Goal: Download file/media

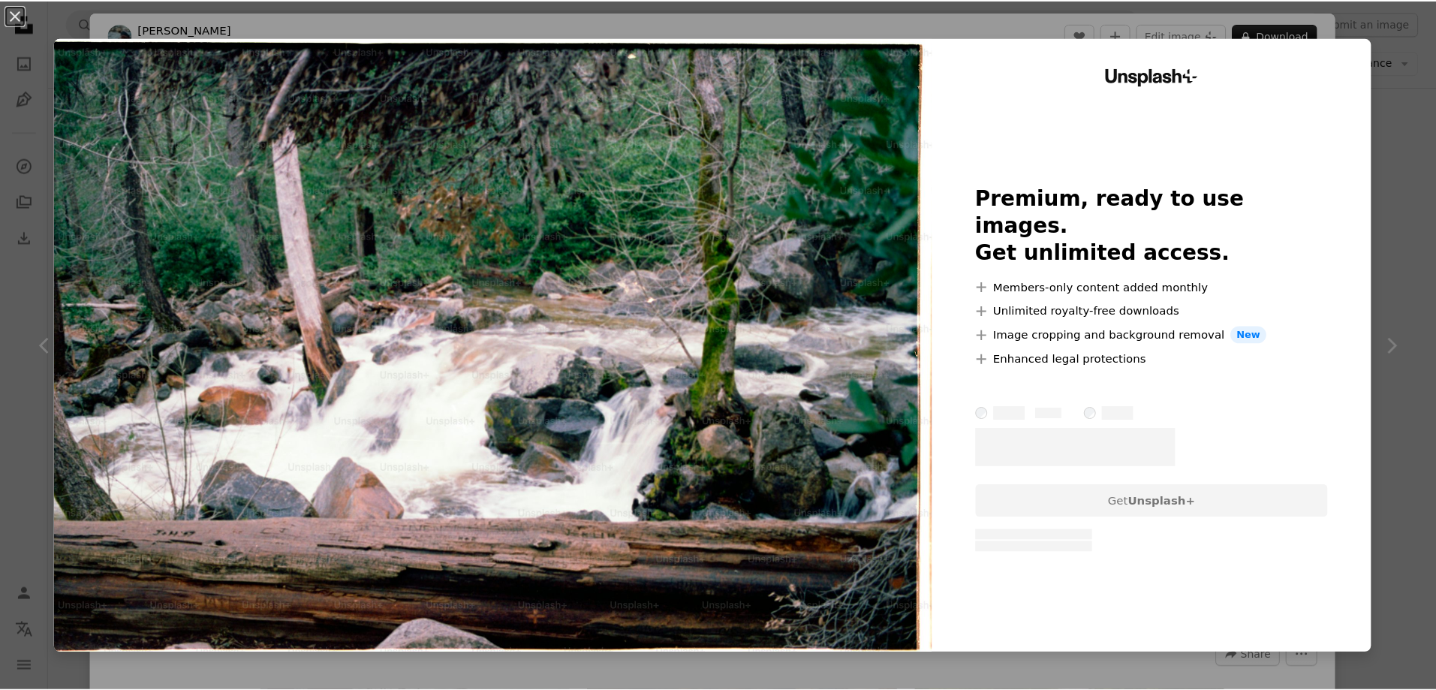
scroll to position [2777, 0]
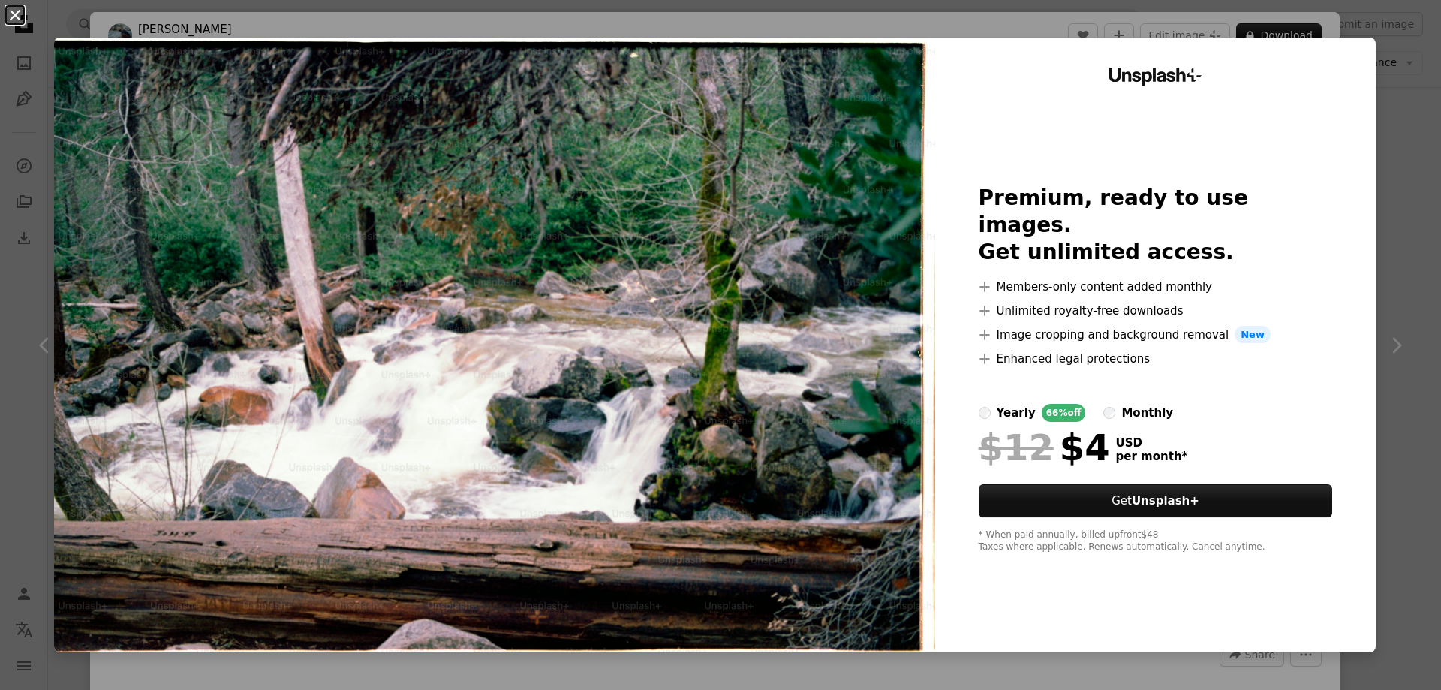
click at [17, 20] on button "An X shape" at bounding box center [15, 15] width 18 height 18
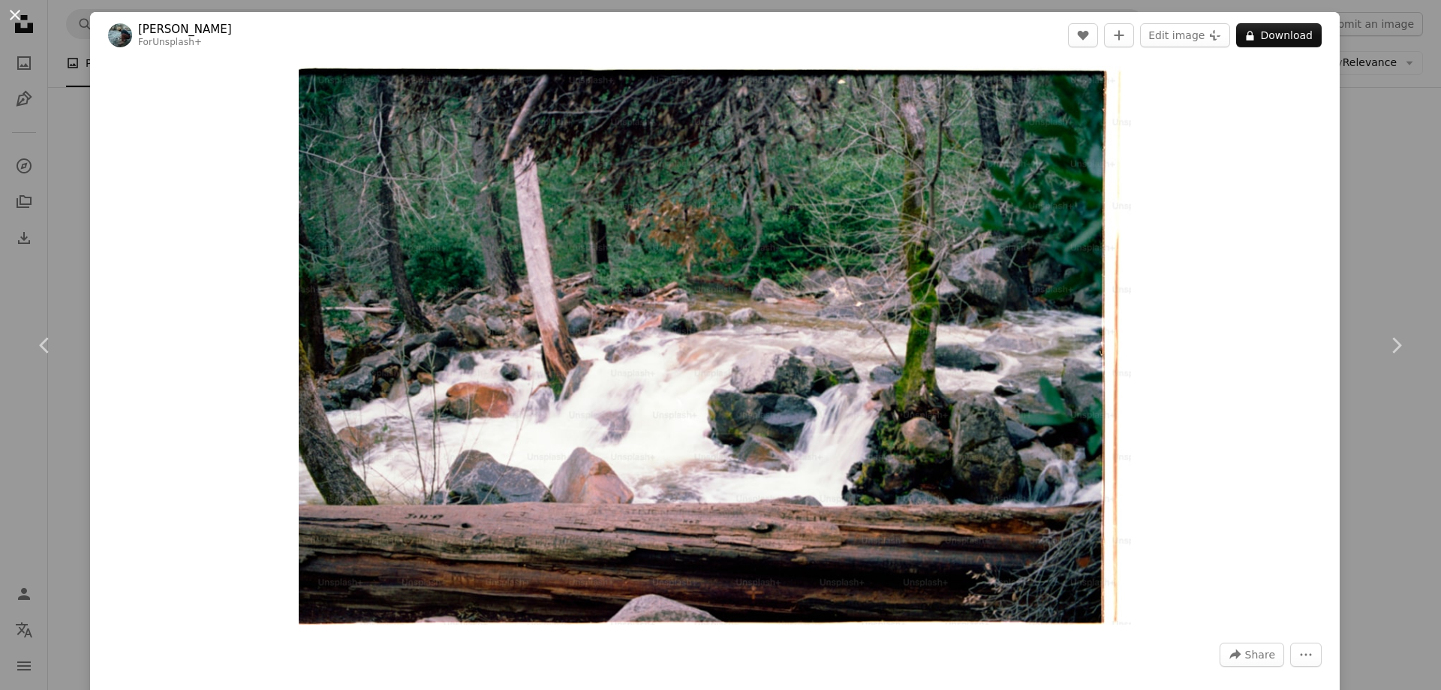
click at [17, 21] on button "An X shape" at bounding box center [15, 15] width 18 height 18
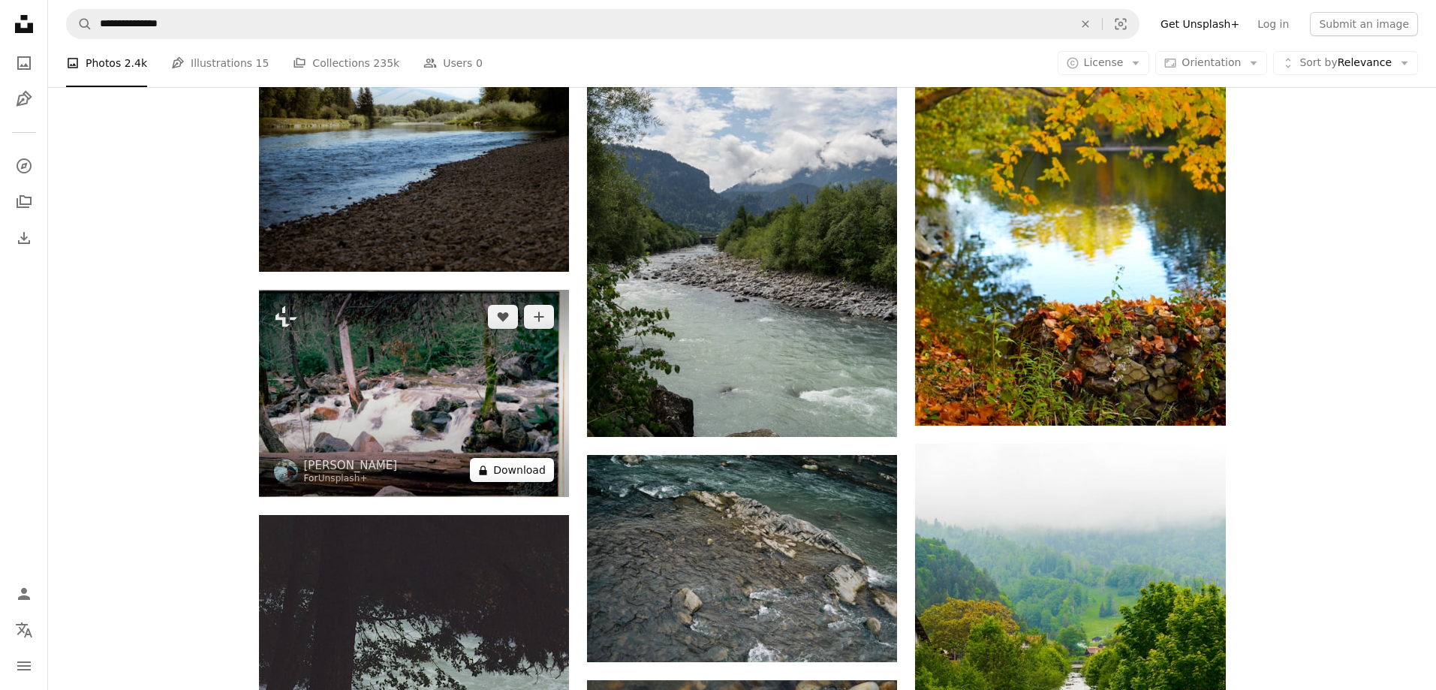
click at [513, 477] on button "A lock Download" at bounding box center [512, 470] width 84 height 24
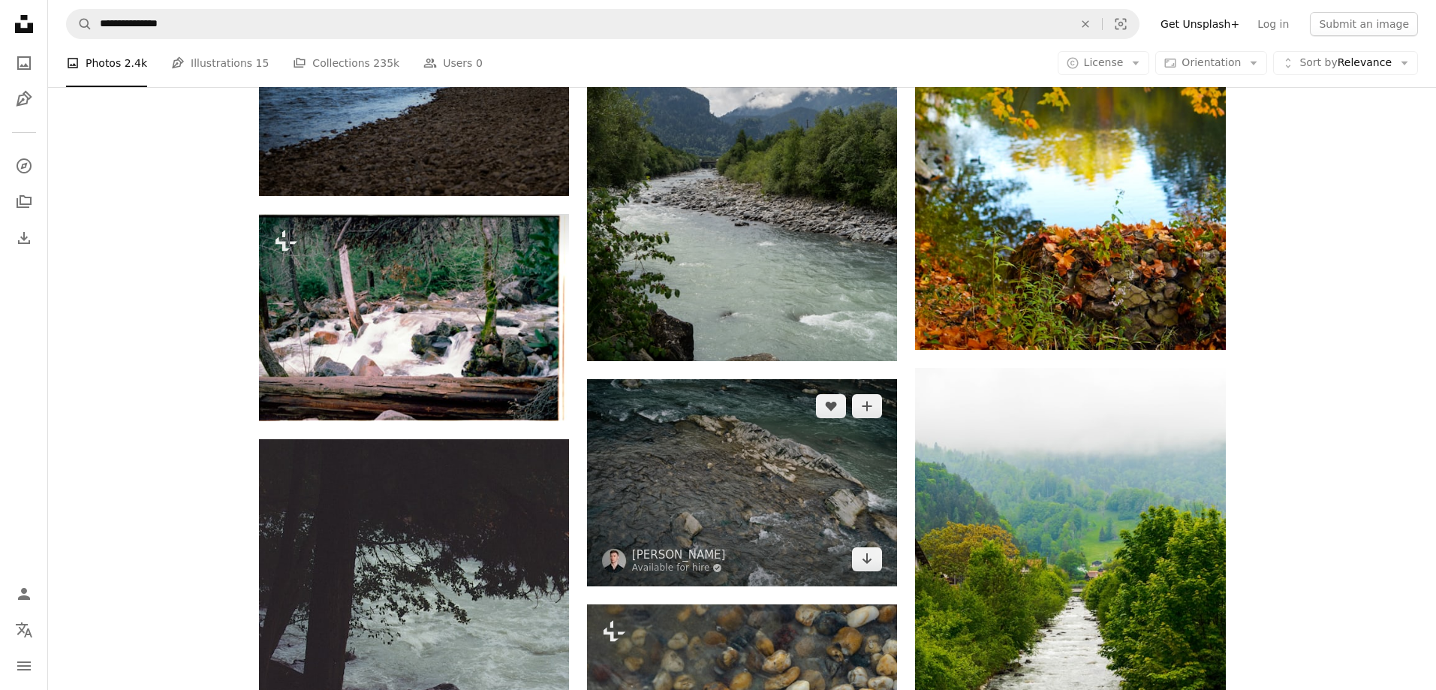
scroll to position [2927, 0]
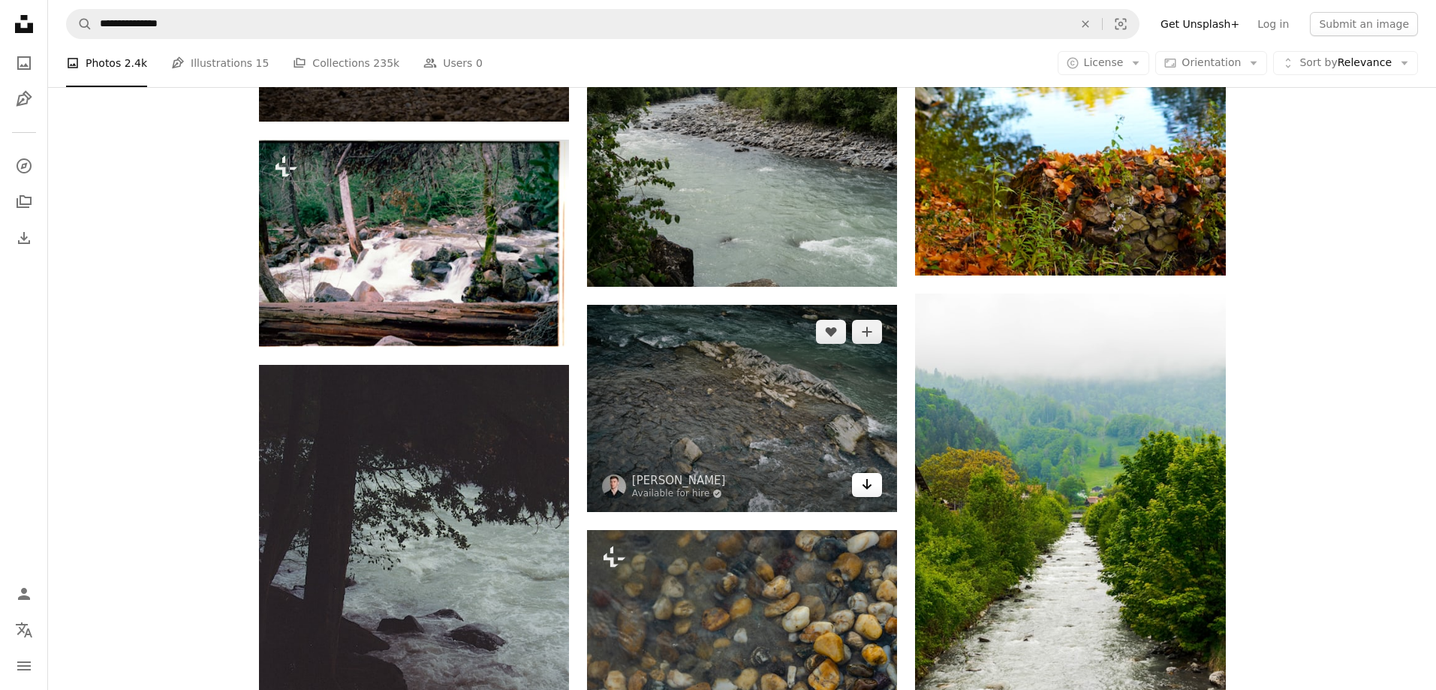
click at [867, 478] on icon "Arrow pointing down" at bounding box center [867, 484] width 12 height 18
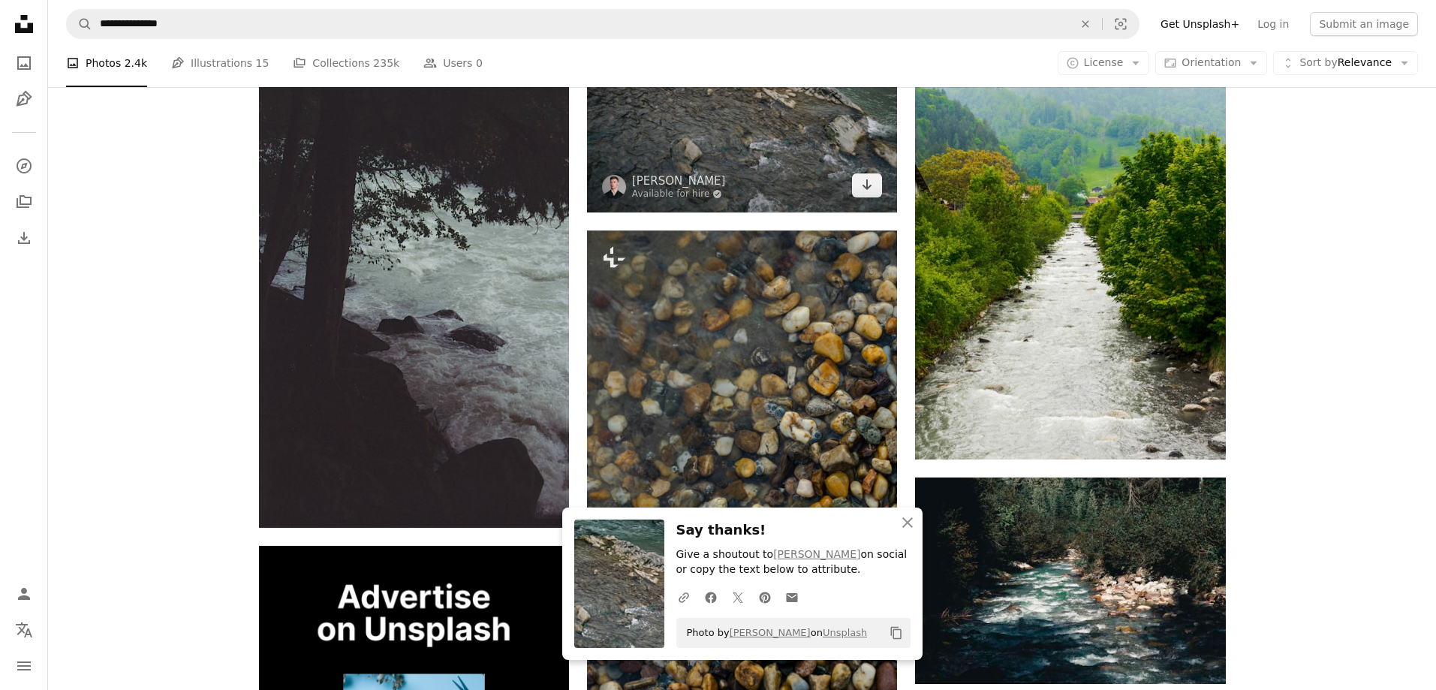
scroll to position [3227, 0]
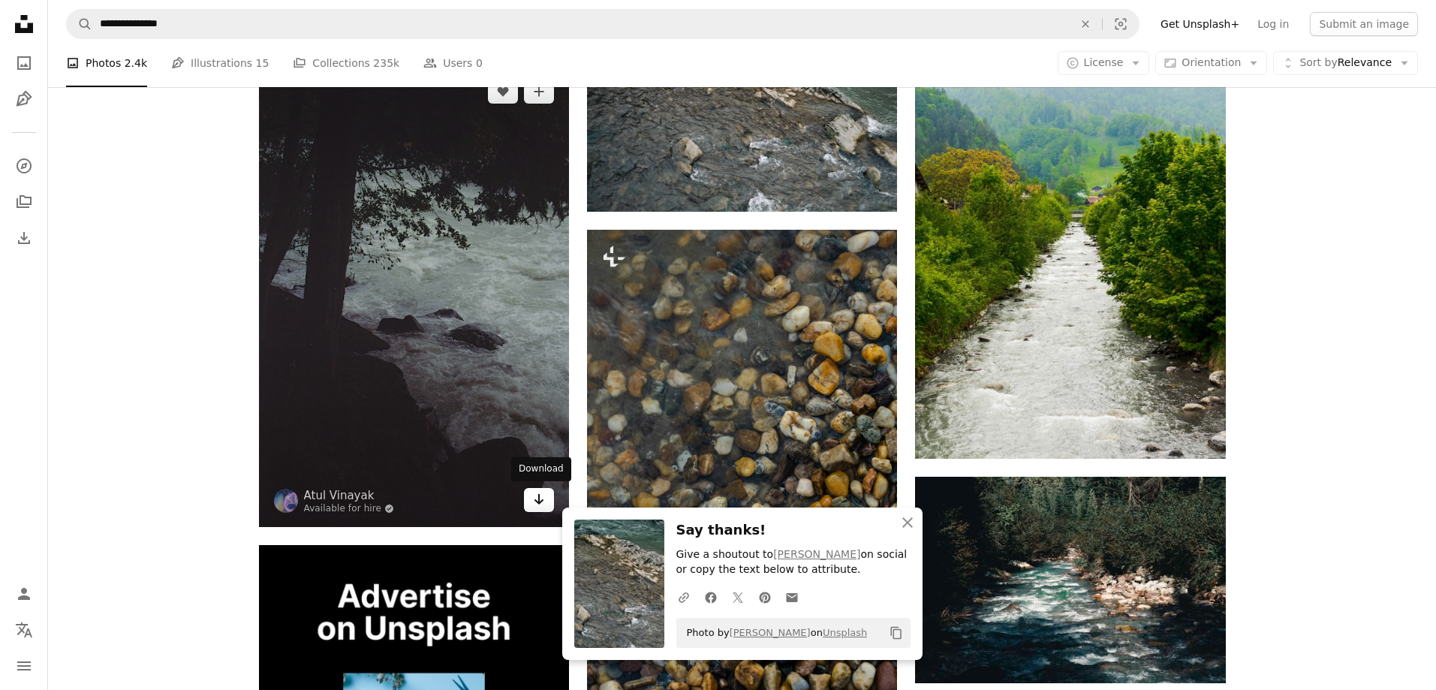
click at [533, 503] on icon "Arrow pointing down" at bounding box center [539, 499] width 12 height 18
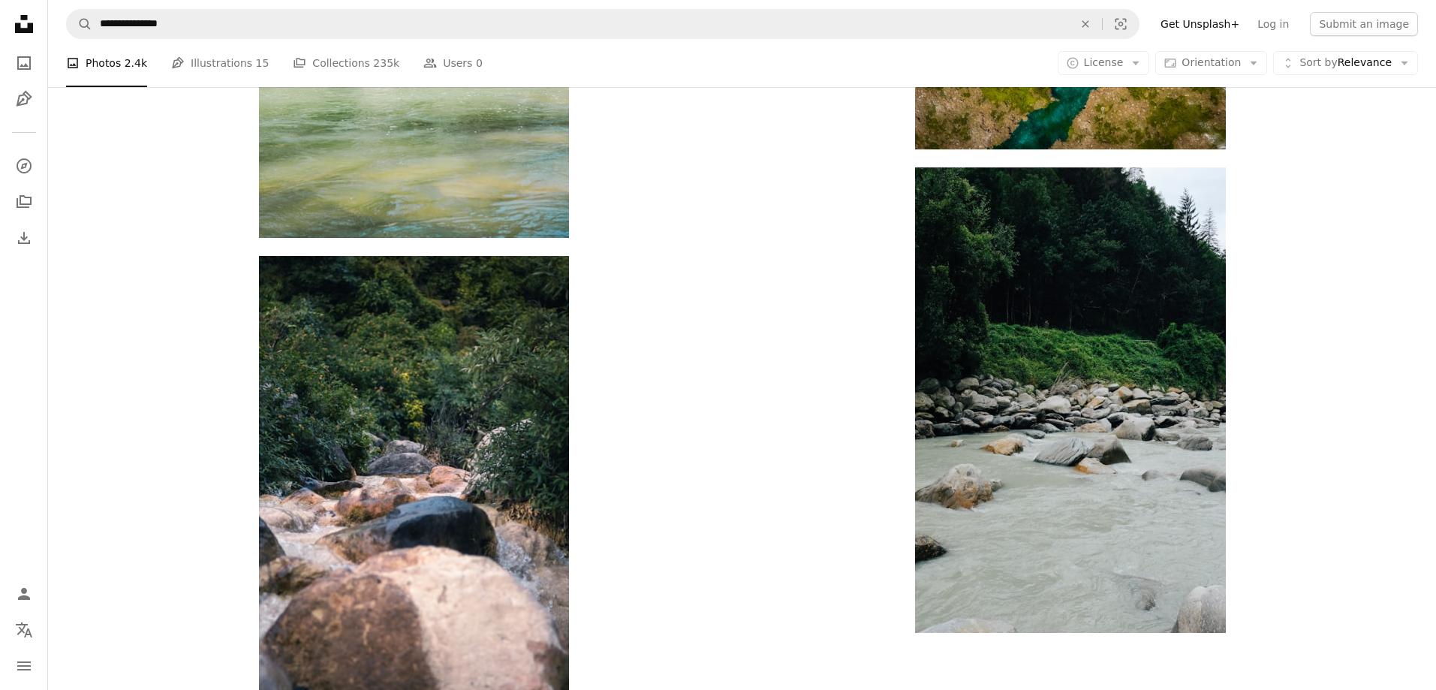
scroll to position [5029, 0]
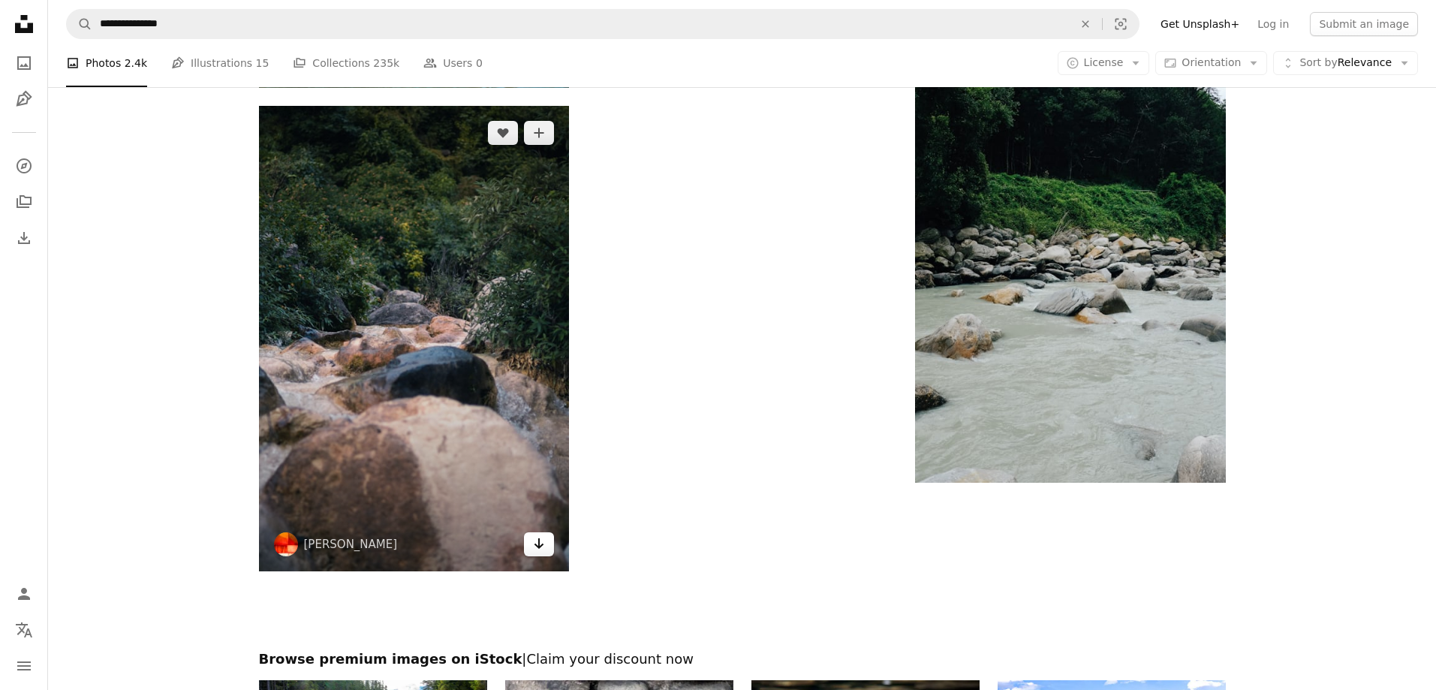
click at [535, 538] on icon "Arrow pointing down" at bounding box center [539, 544] width 12 height 18
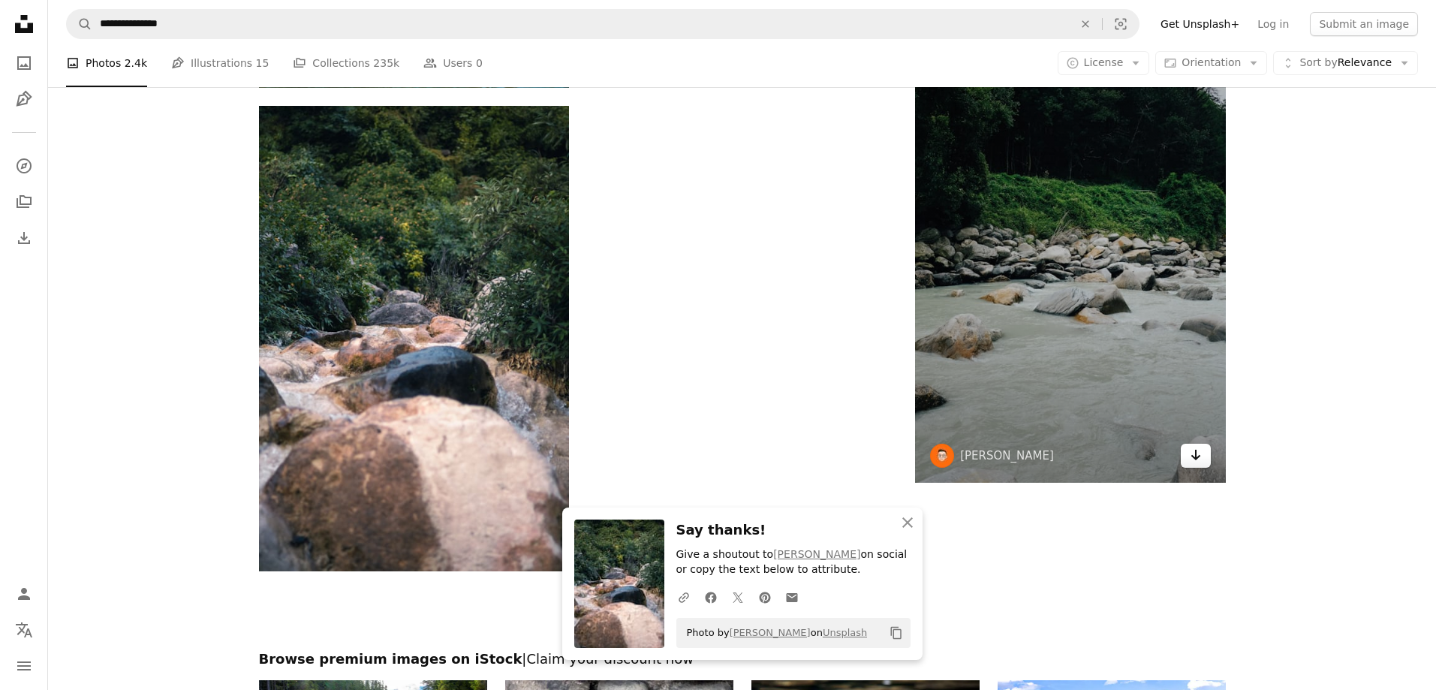
click at [1191, 461] on icon "Arrow pointing down" at bounding box center [1196, 455] width 12 height 18
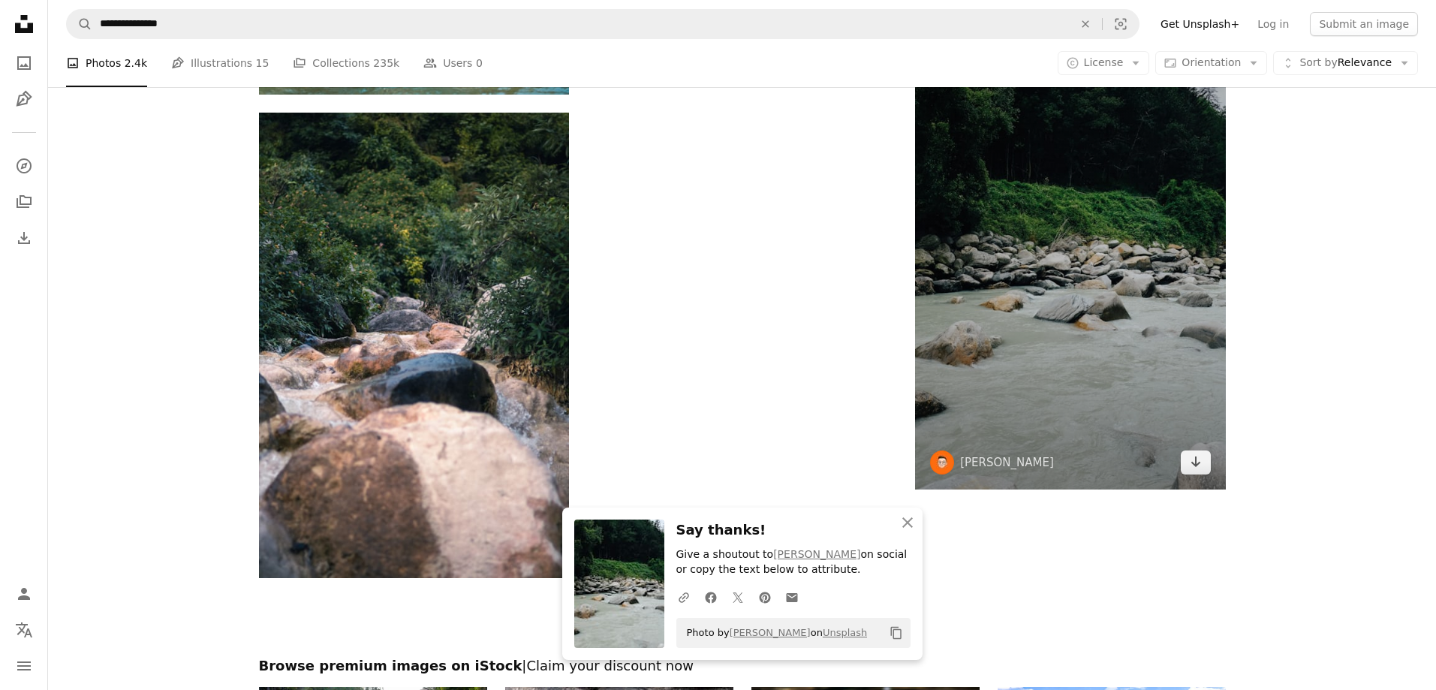
scroll to position [4947, 0]
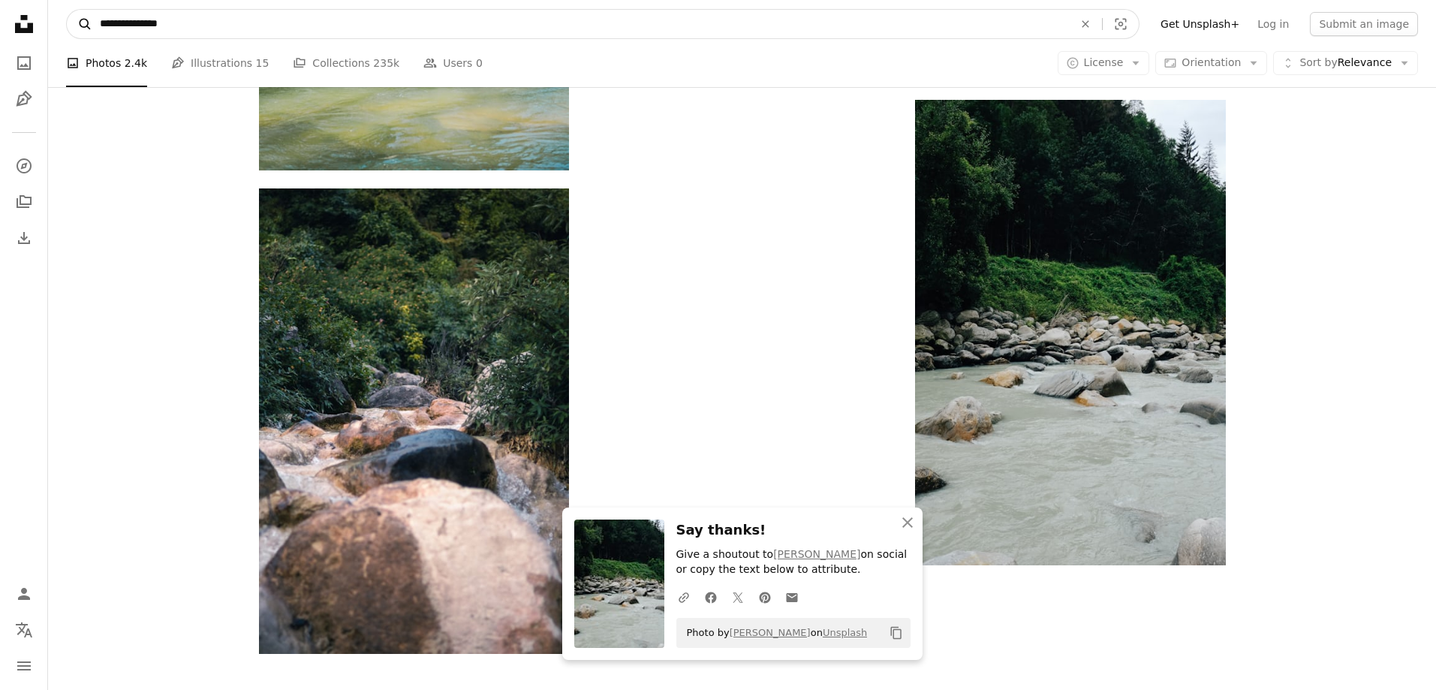
drag, startPoint x: 173, startPoint y: 24, endPoint x: 82, endPoint y: 16, distance: 92.0
click at [82, 16] on form "**********" at bounding box center [603, 24] width 1074 height 30
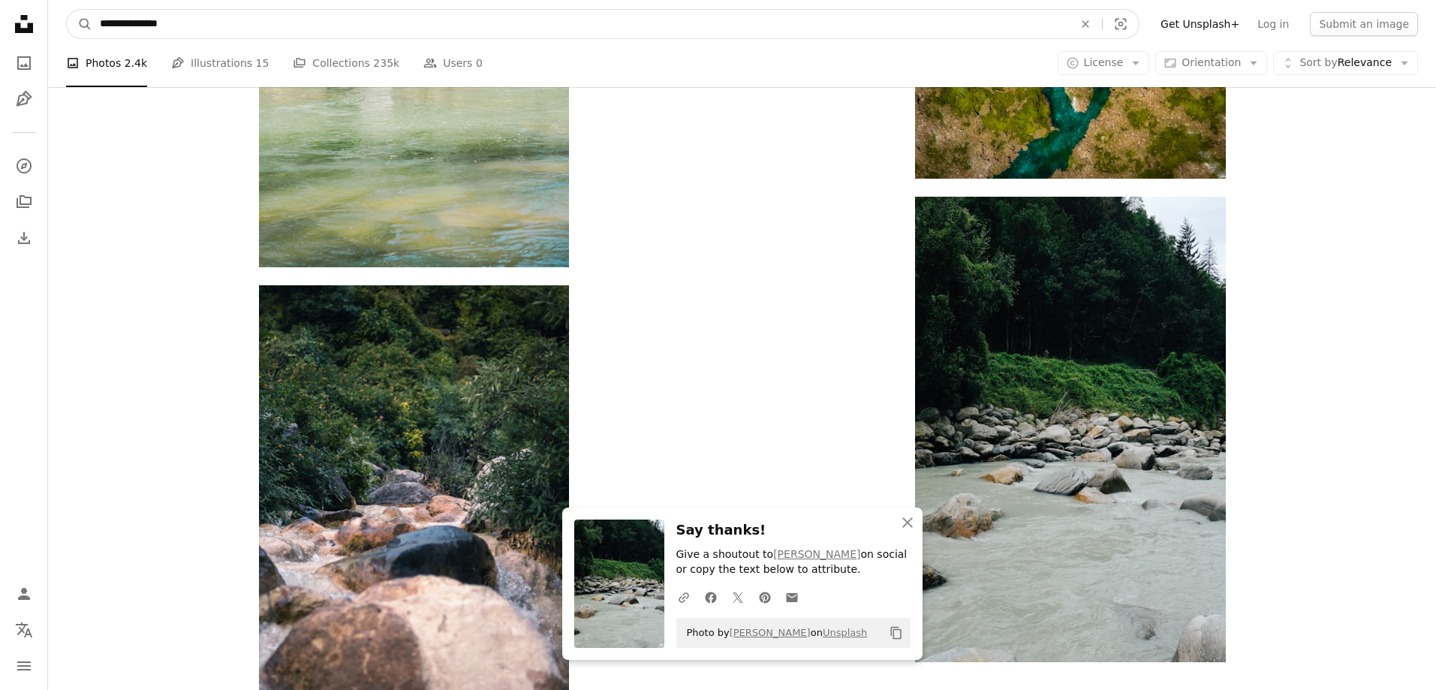
scroll to position [4721, 0]
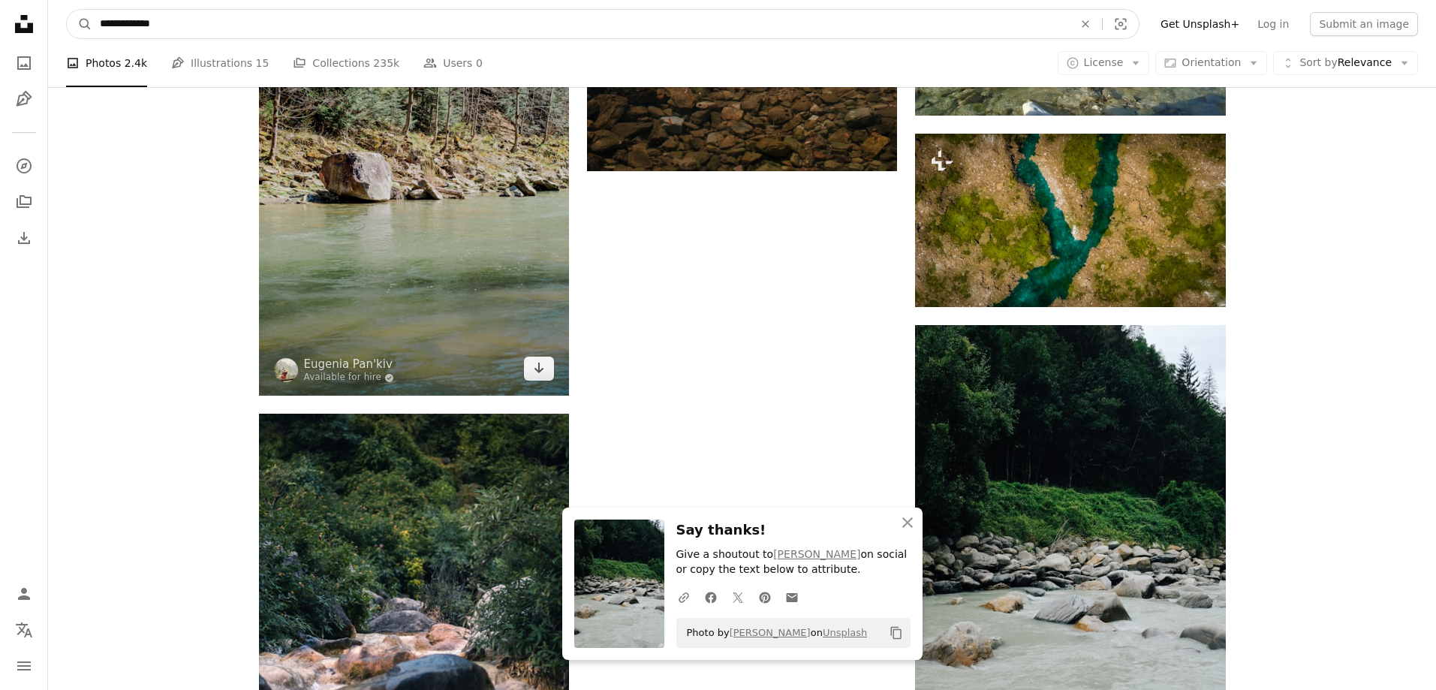
type input "**********"
click at [67, 10] on button "A magnifying glass" at bounding box center [80, 24] width 26 height 29
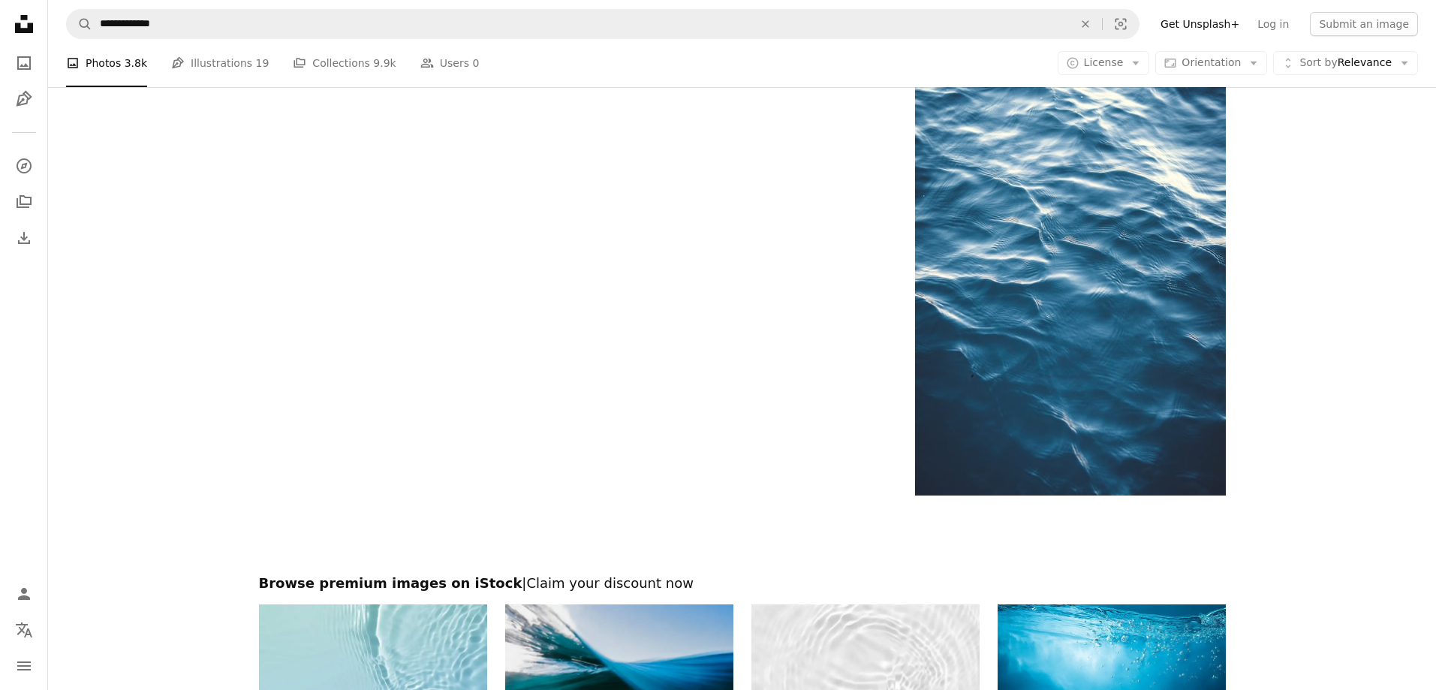
scroll to position [2928, 0]
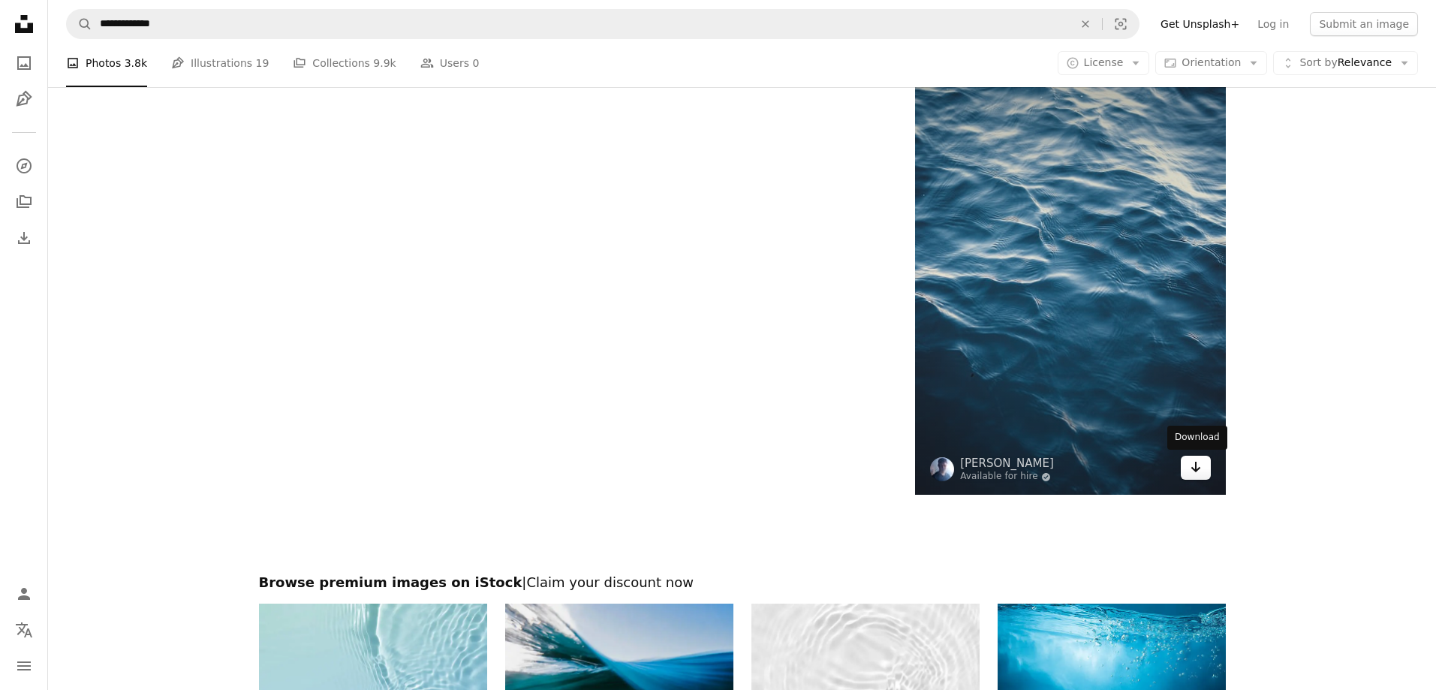
click at [1185, 473] on link "Arrow pointing down" at bounding box center [1196, 468] width 30 height 24
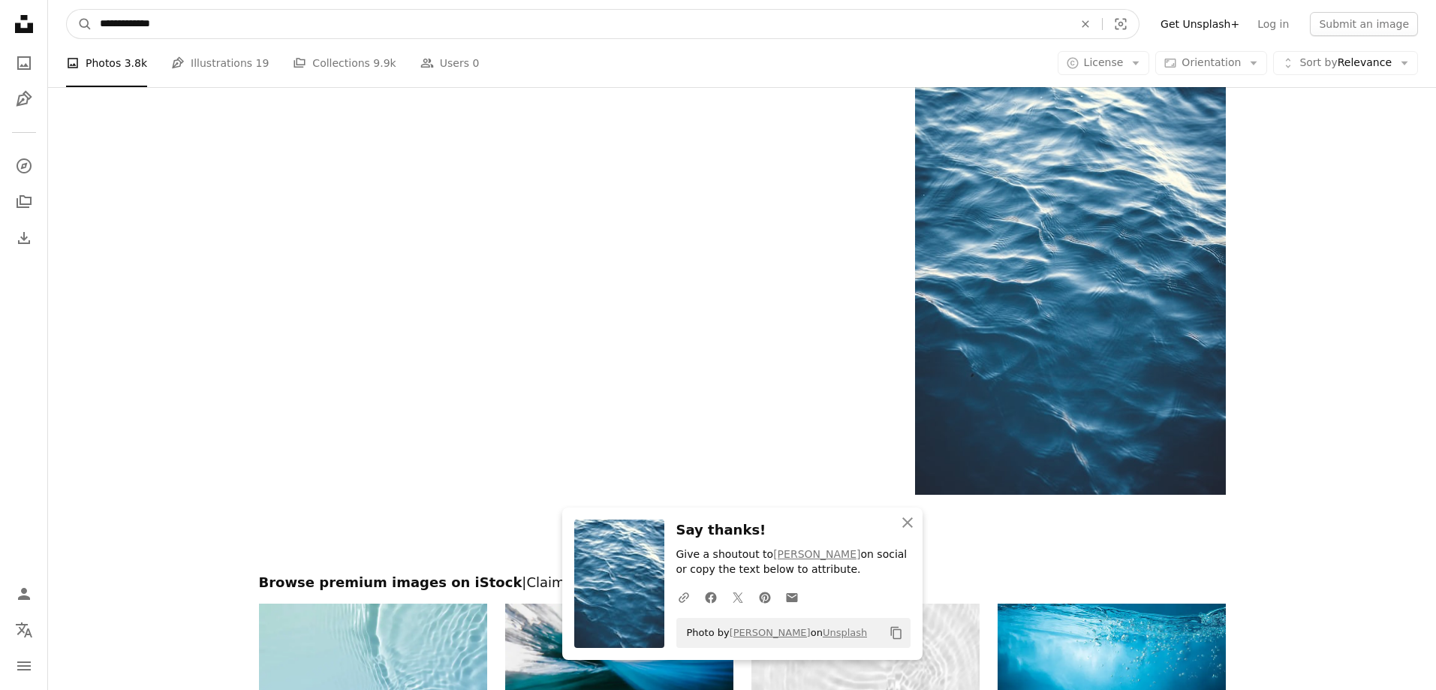
drag, startPoint x: 167, startPoint y: 26, endPoint x: 55, endPoint y: 30, distance: 111.9
click at [55, 30] on nav "**********" at bounding box center [742, 24] width 1388 height 48
type input "*******"
type input "**********"
click at [67, 10] on button "A magnifying glass" at bounding box center [80, 24] width 26 height 29
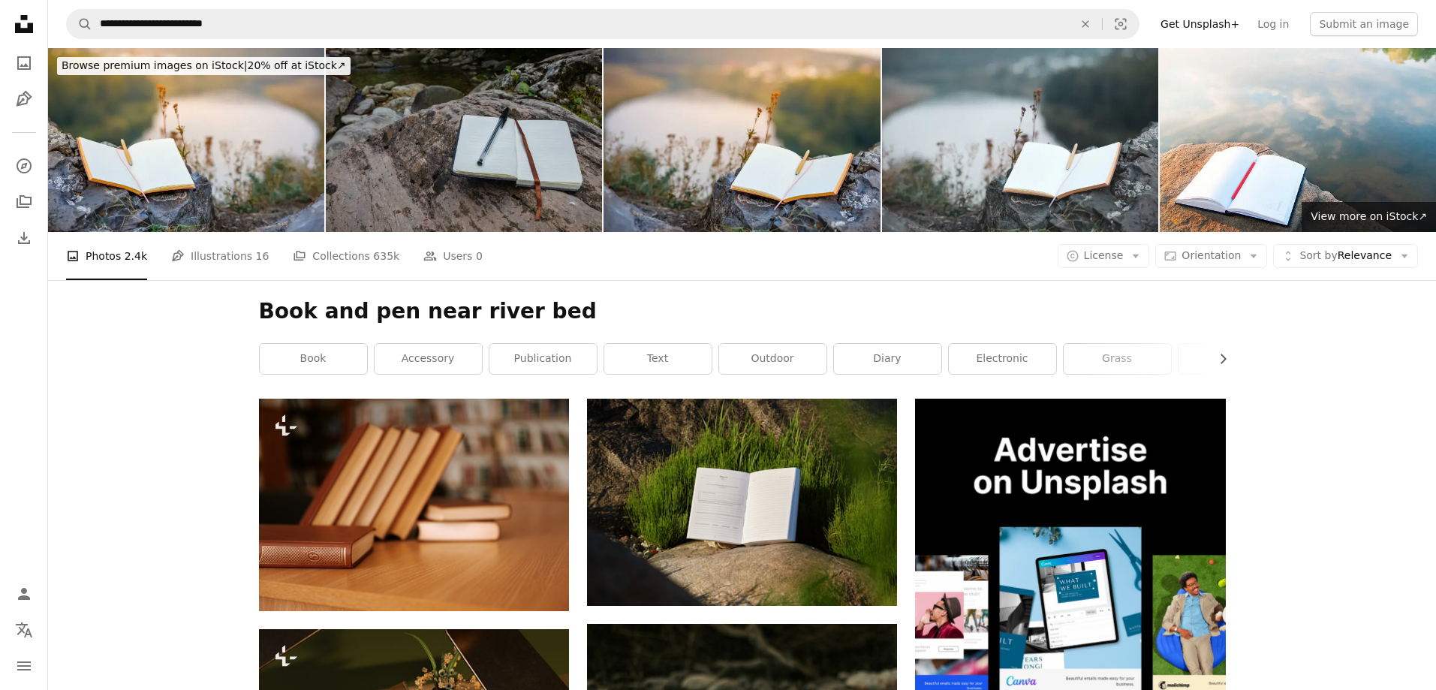
click at [492, 132] on img at bounding box center [464, 140] width 276 height 184
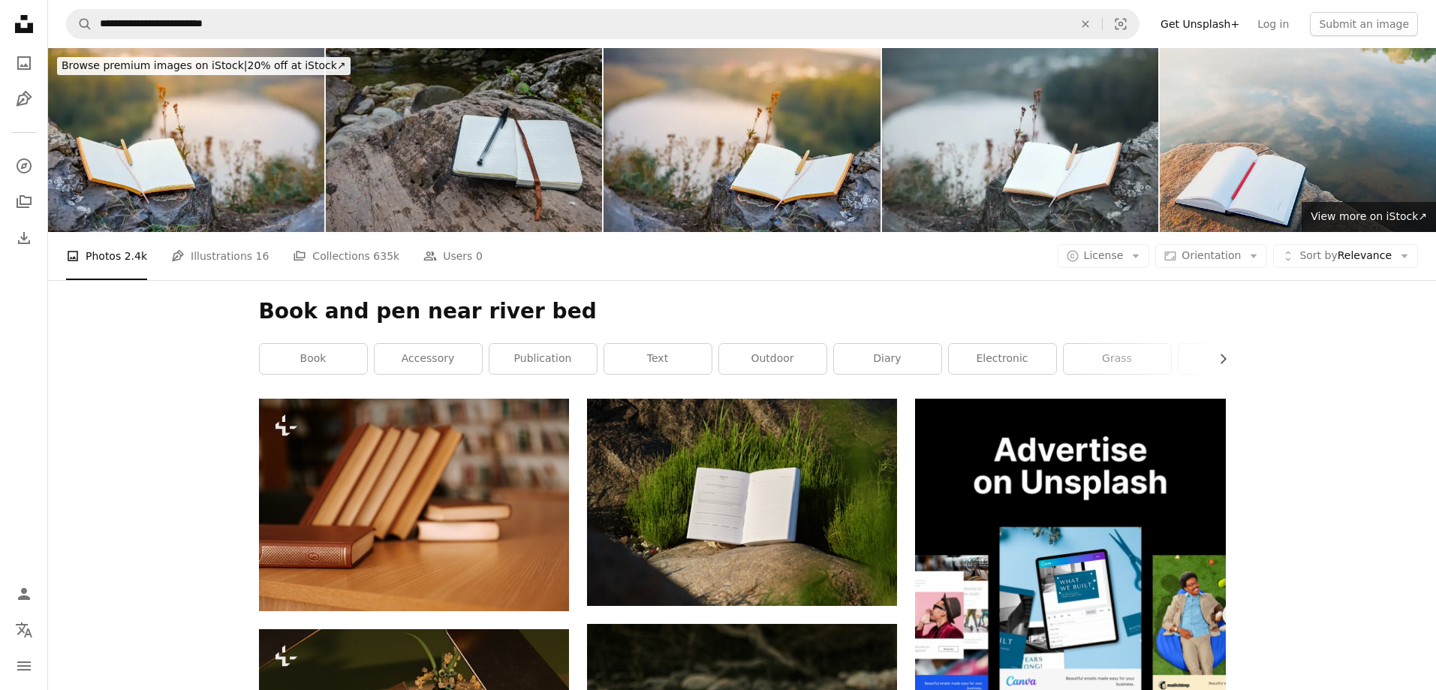
click at [1265, 143] on img at bounding box center [1298, 140] width 276 height 184
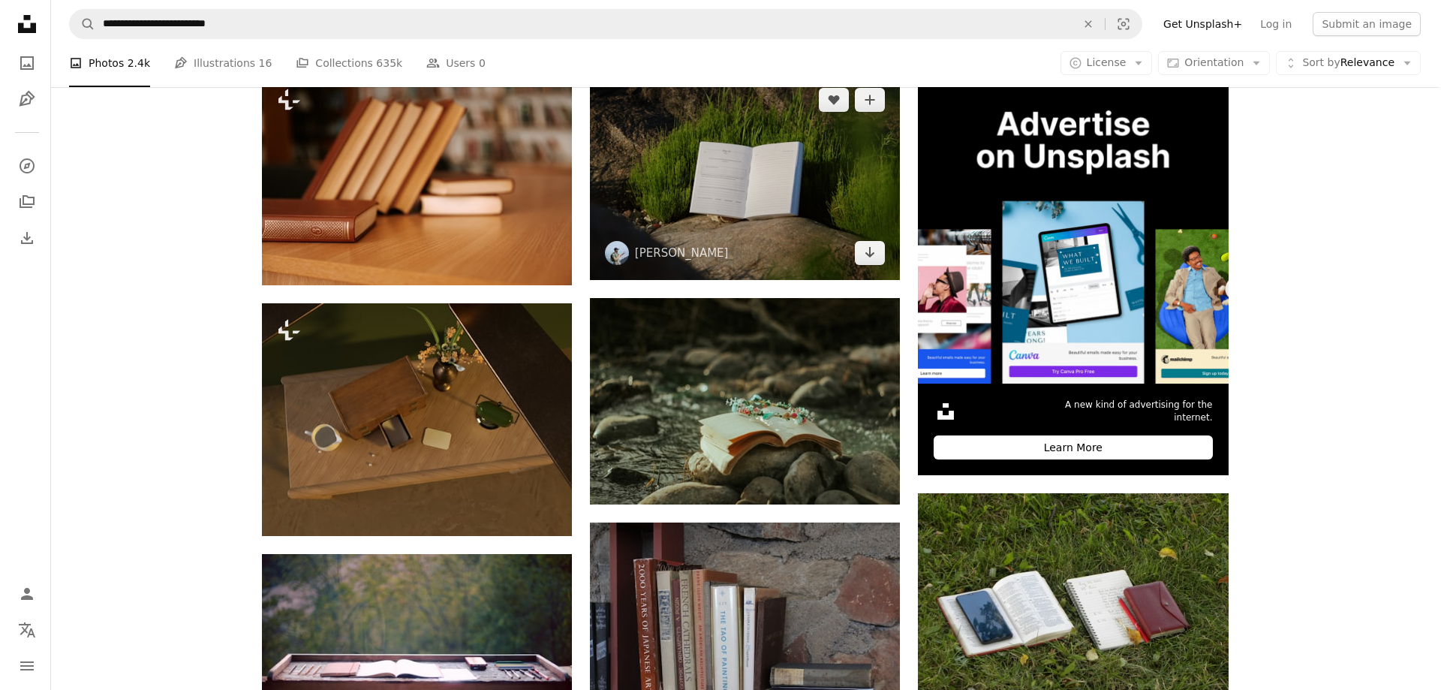
scroll to position [450, 0]
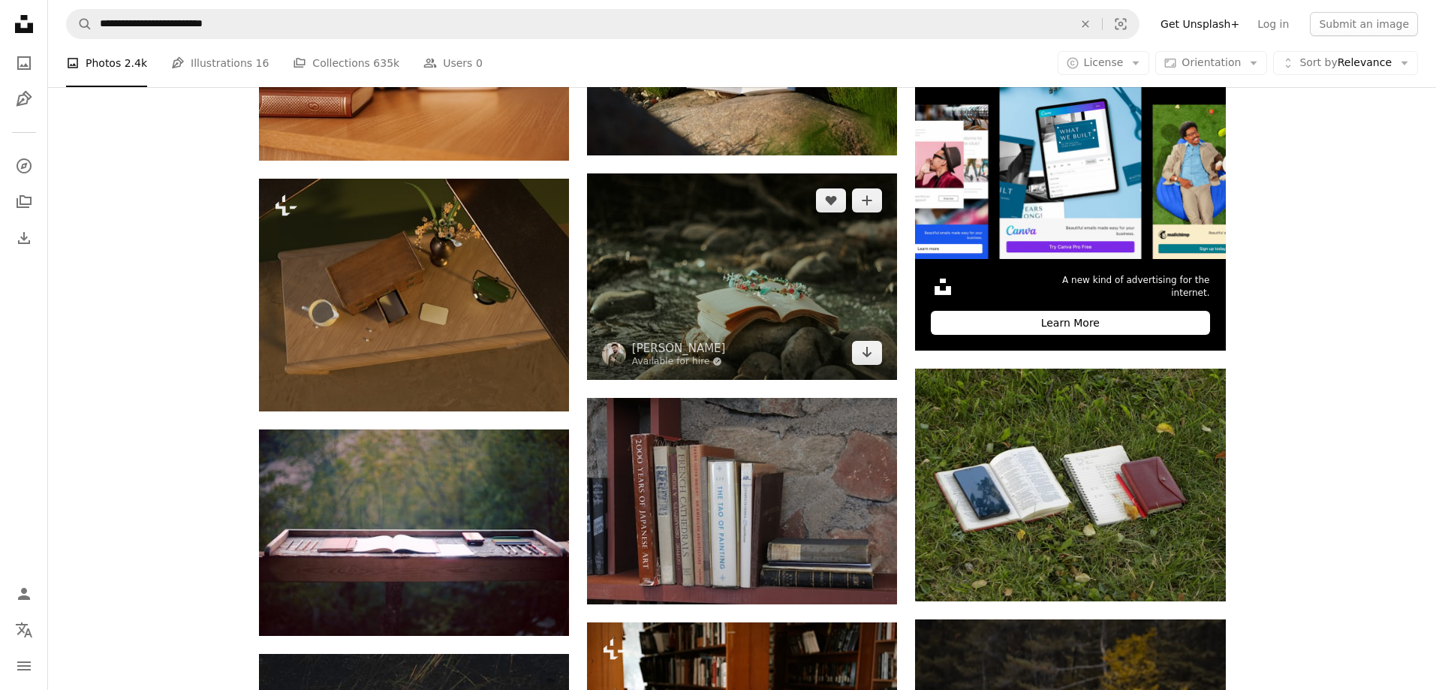
click at [755, 285] on img at bounding box center [742, 276] width 310 height 206
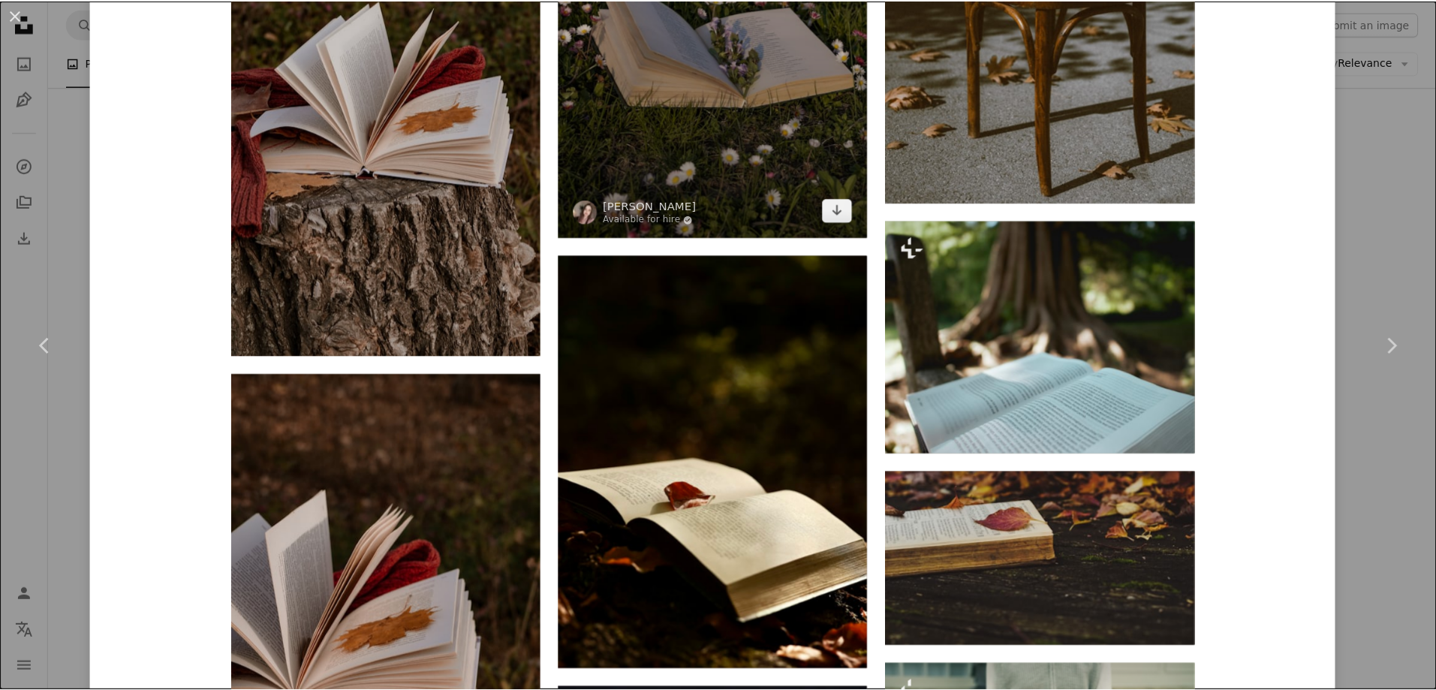
scroll to position [4013, 0]
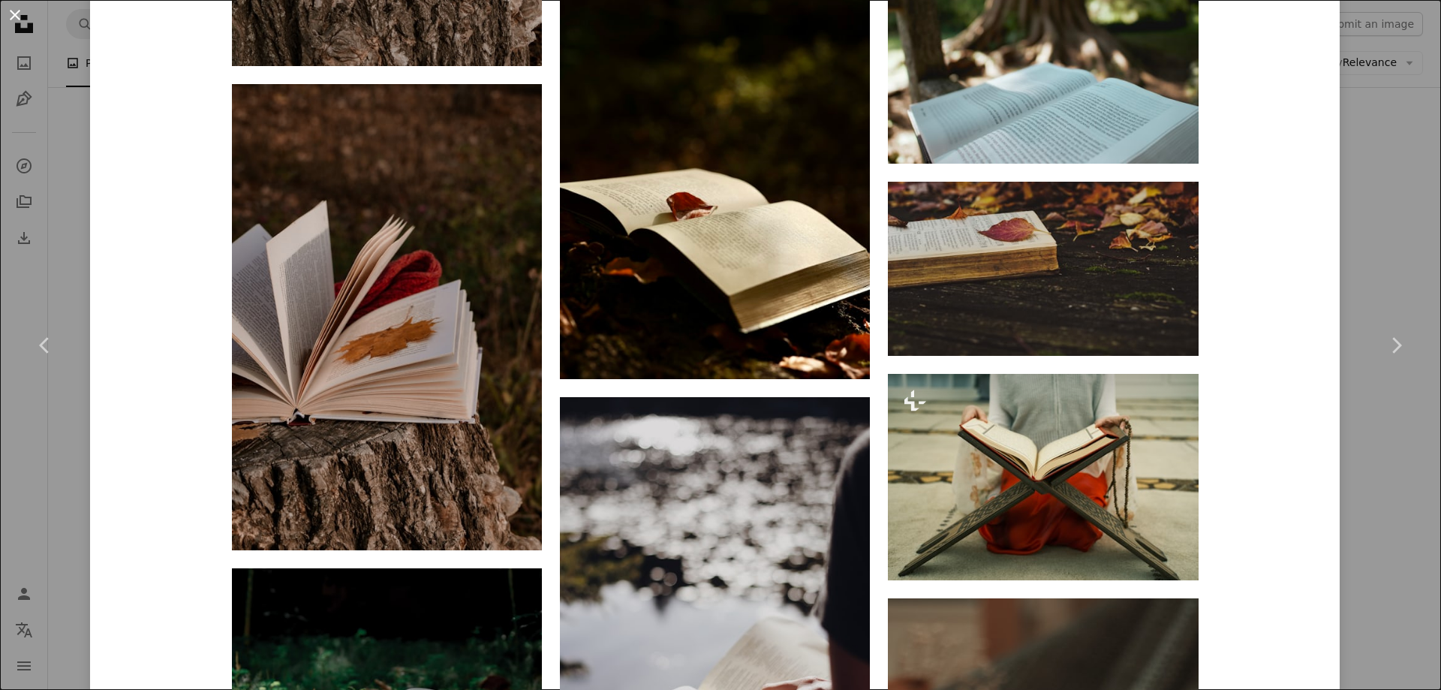
click at [21, 15] on button "An X shape" at bounding box center [15, 15] width 18 height 18
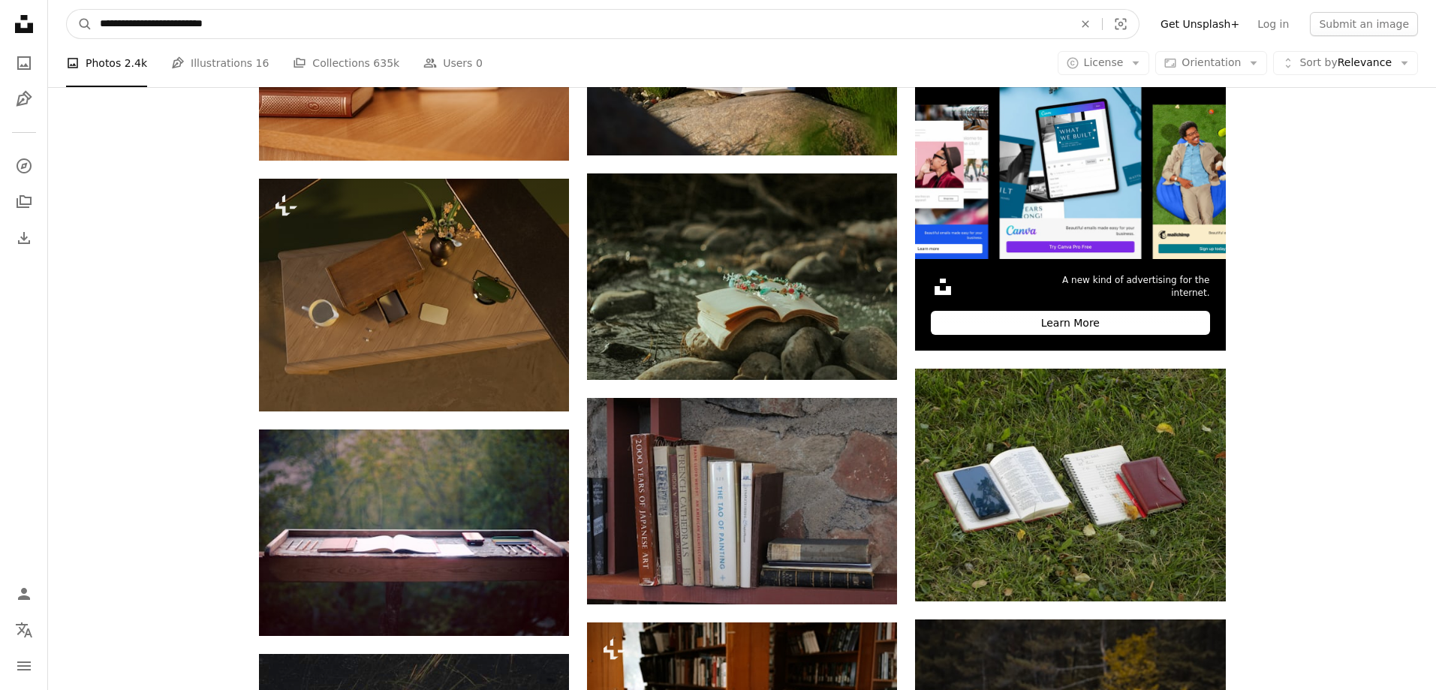
click at [99, 24] on input "**********" at bounding box center [580, 24] width 977 height 29
type input "**********"
click at [67, 10] on button "A magnifying glass" at bounding box center [80, 24] width 26 height 29
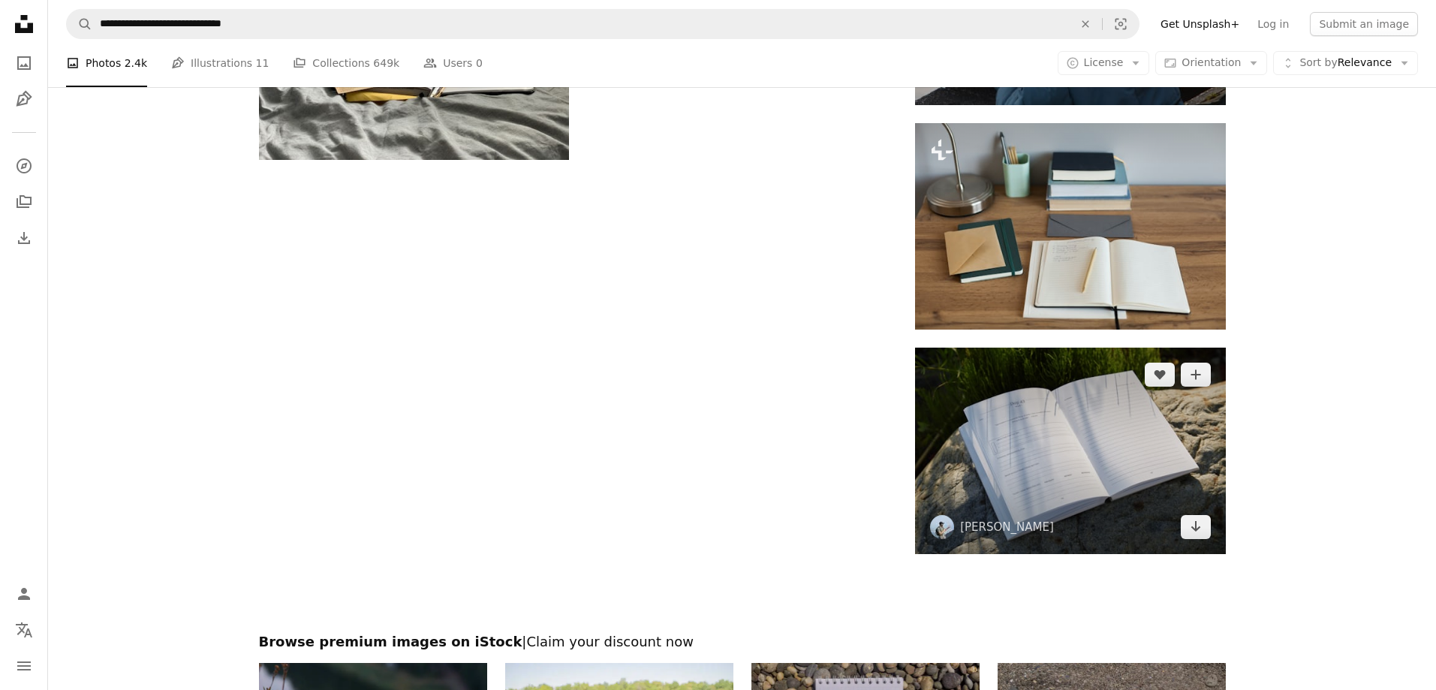
scroll to position [2080, 0]
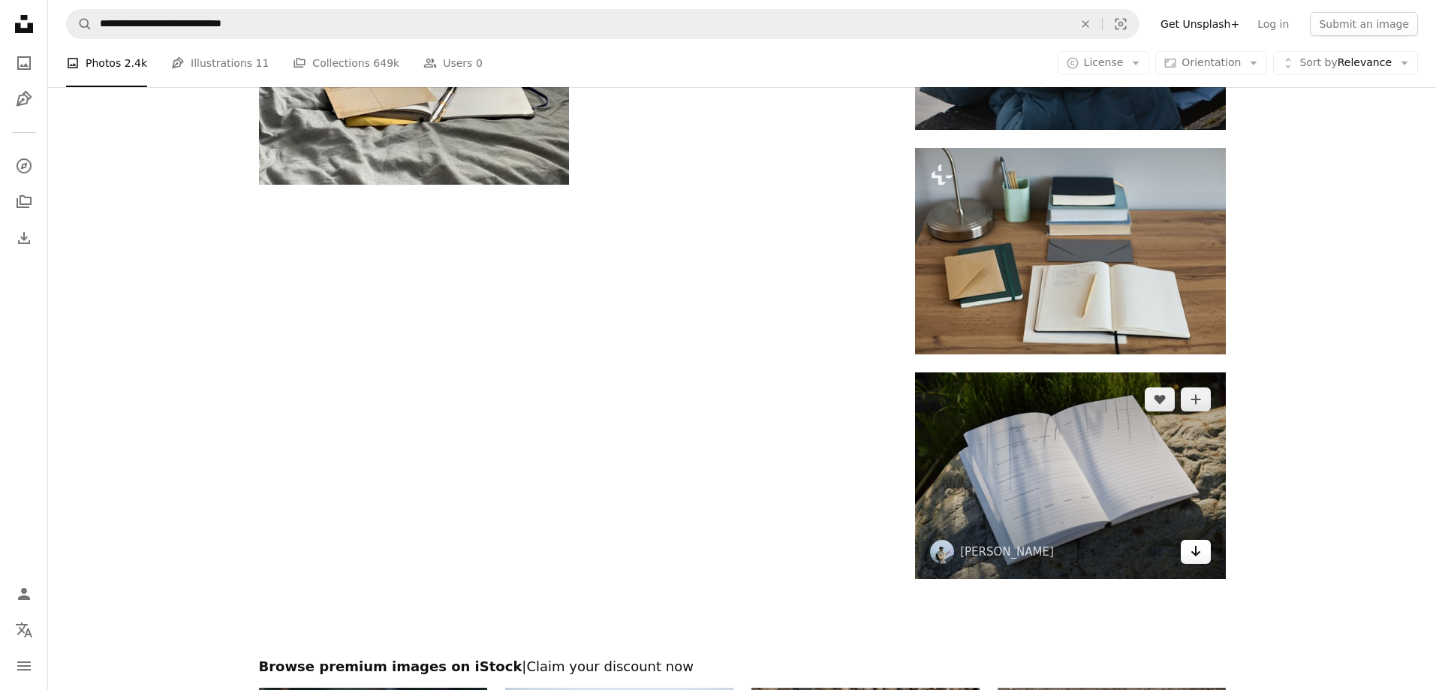
click at [1189, 560] on link "Arrow pointing down" at bounding box center [1196, 552] width 30 height 24
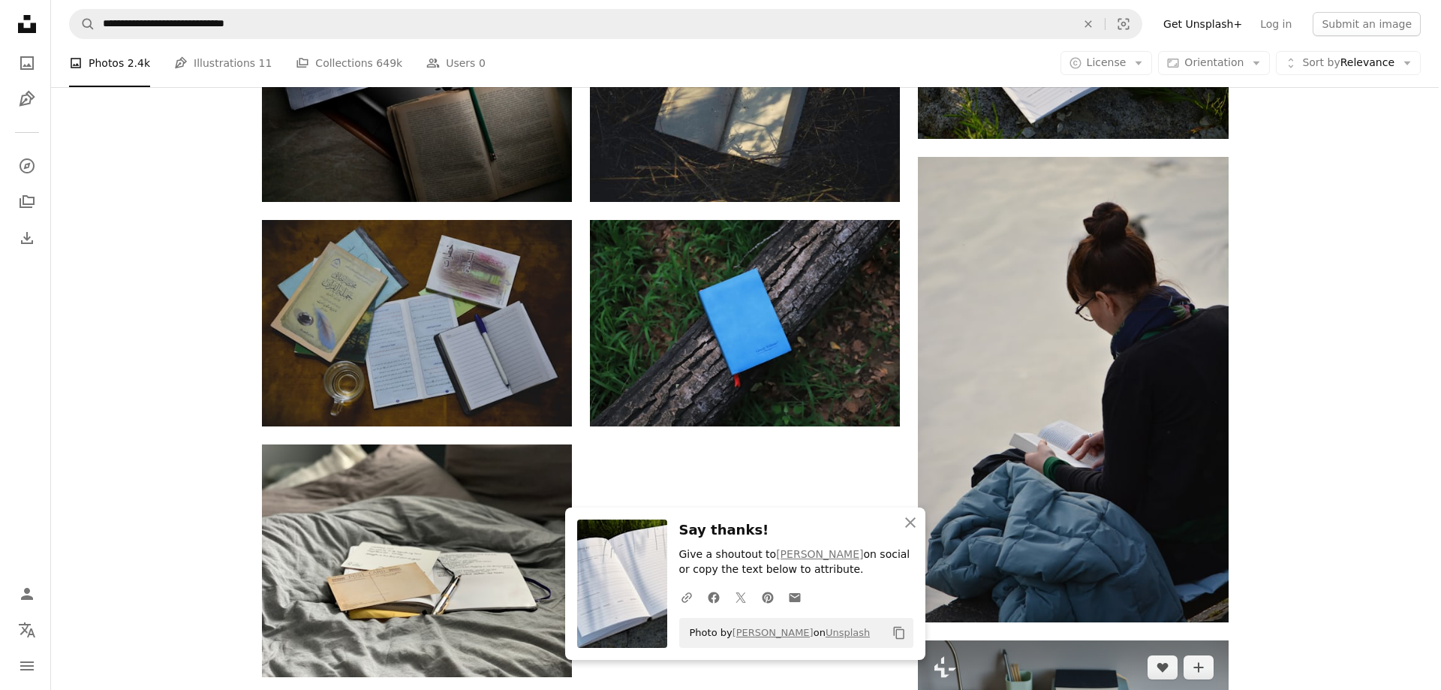
scroll to position [1330, 0]
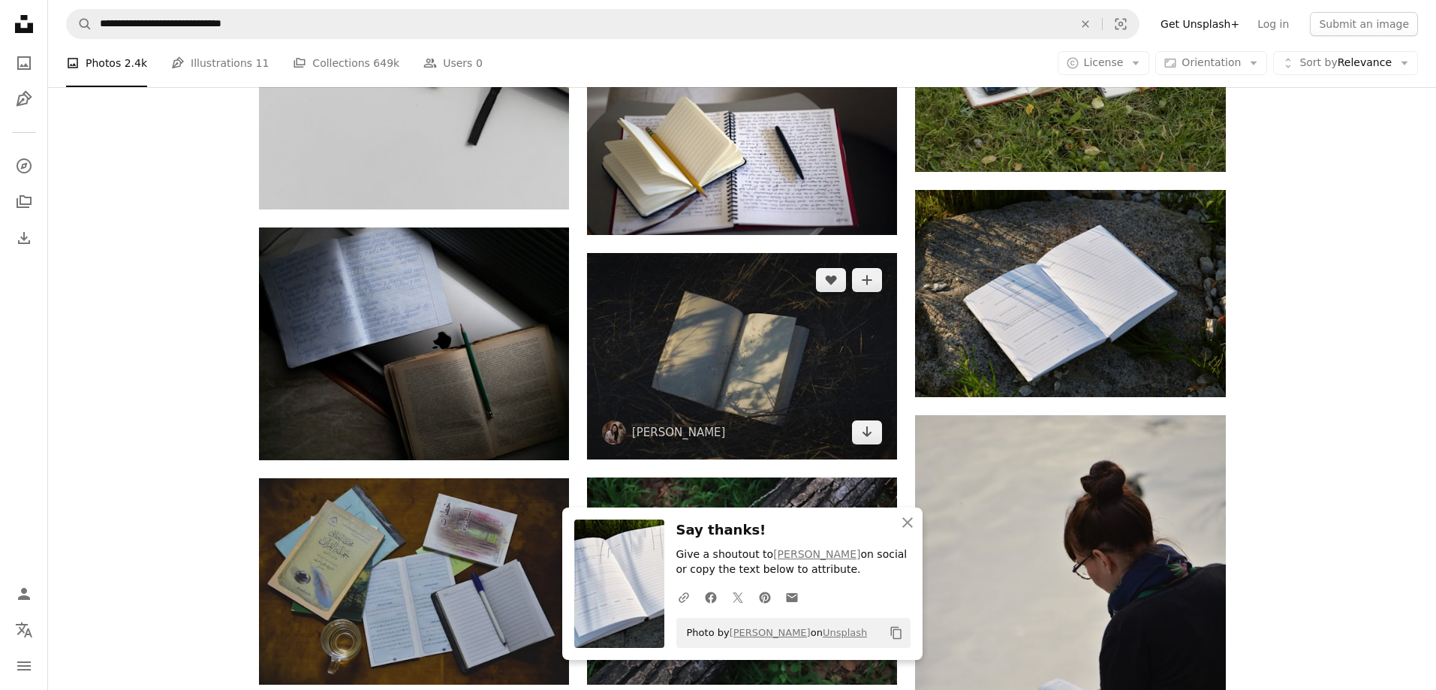
click at [752, 342] on img at bounding box center [742, 356] width 310 height 206
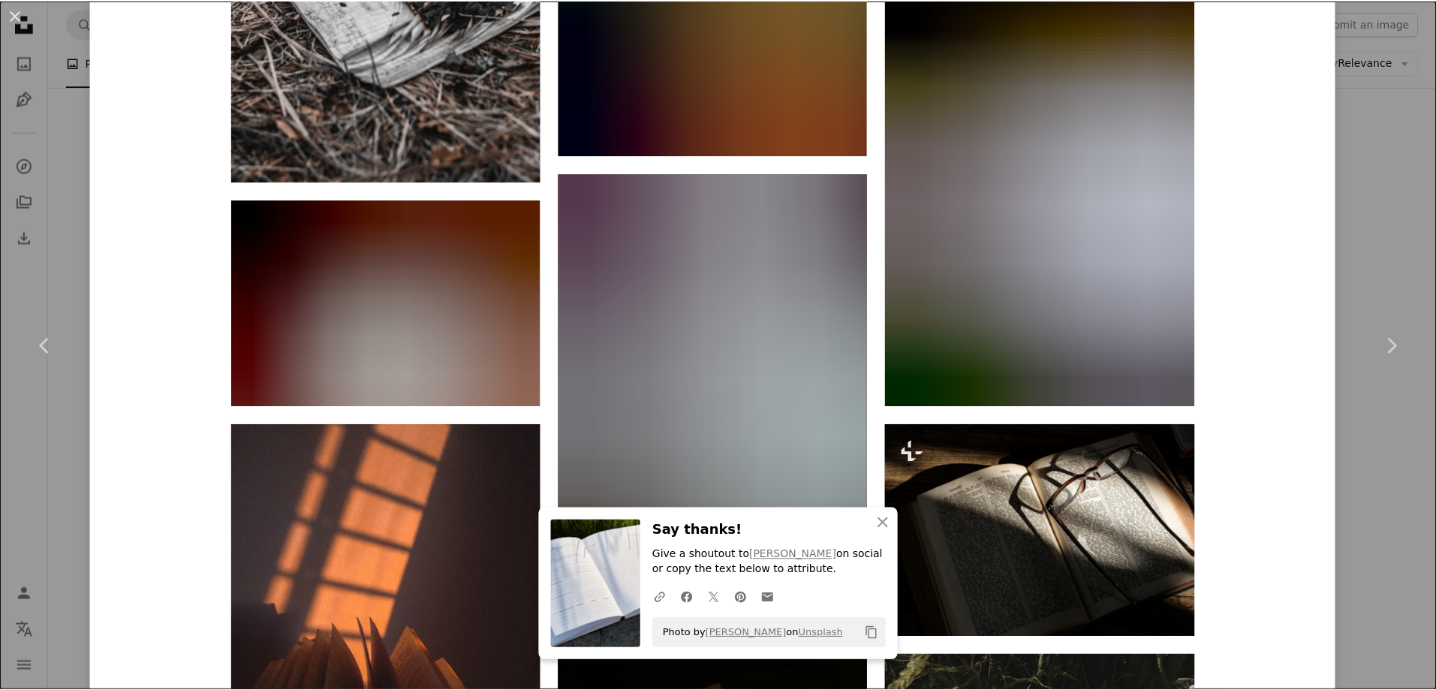
scroll to position [2477, 0]
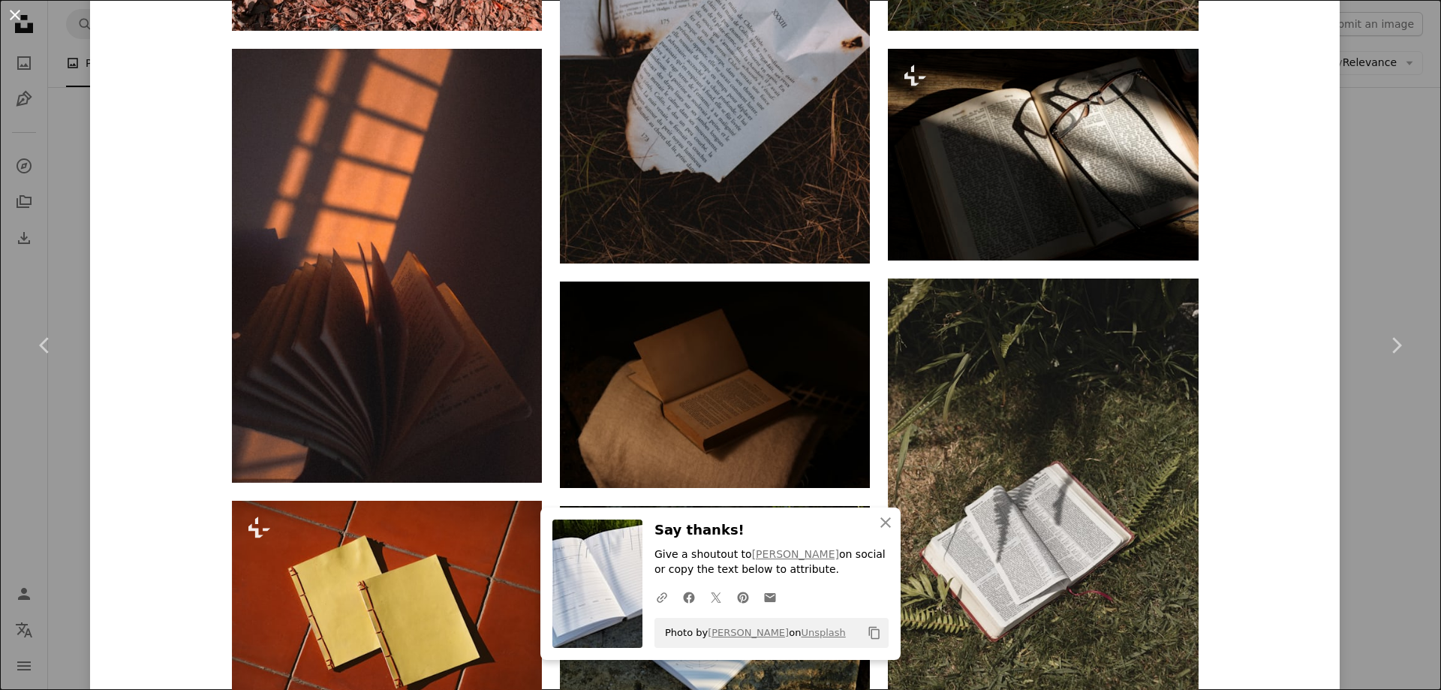
click at [20, 18] on button "An X shape" at bounding box center [15, 15] width 18 height 18
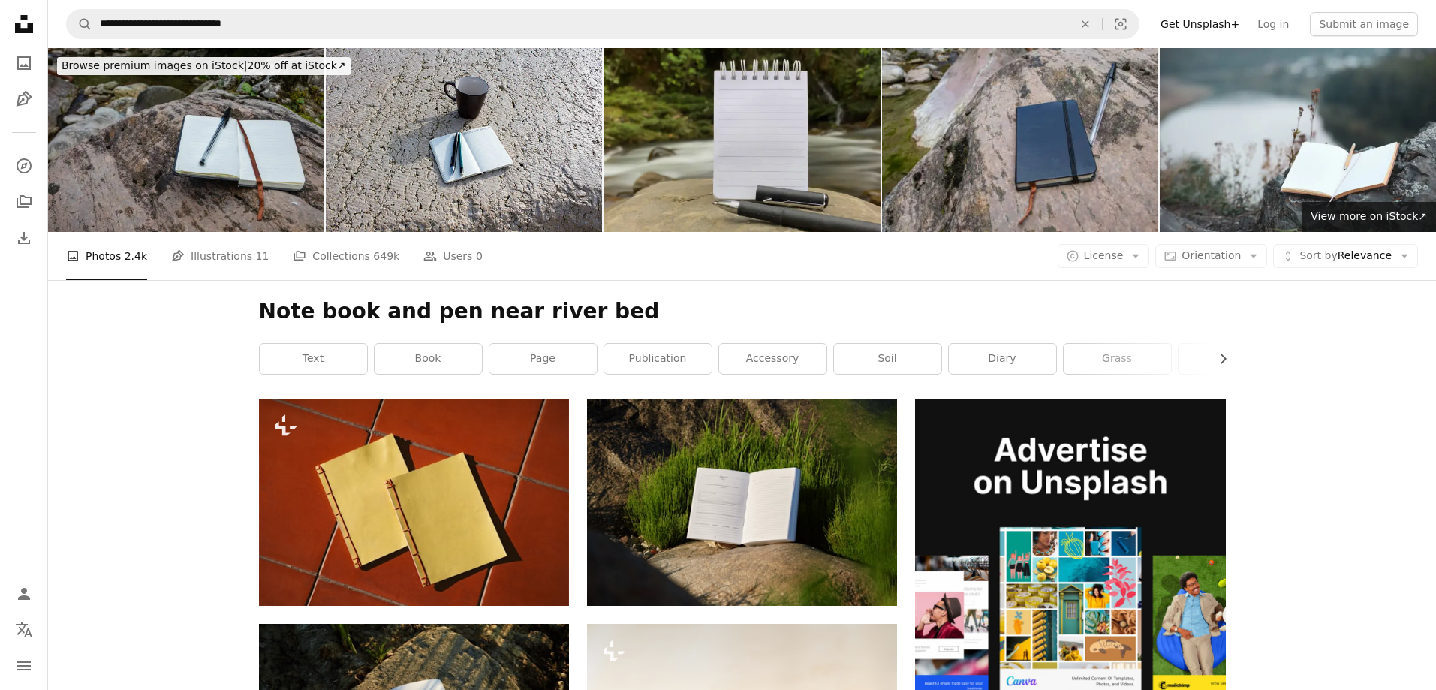
click at [742, 138] on img at bounding box center [742, 140] width 276 height 184
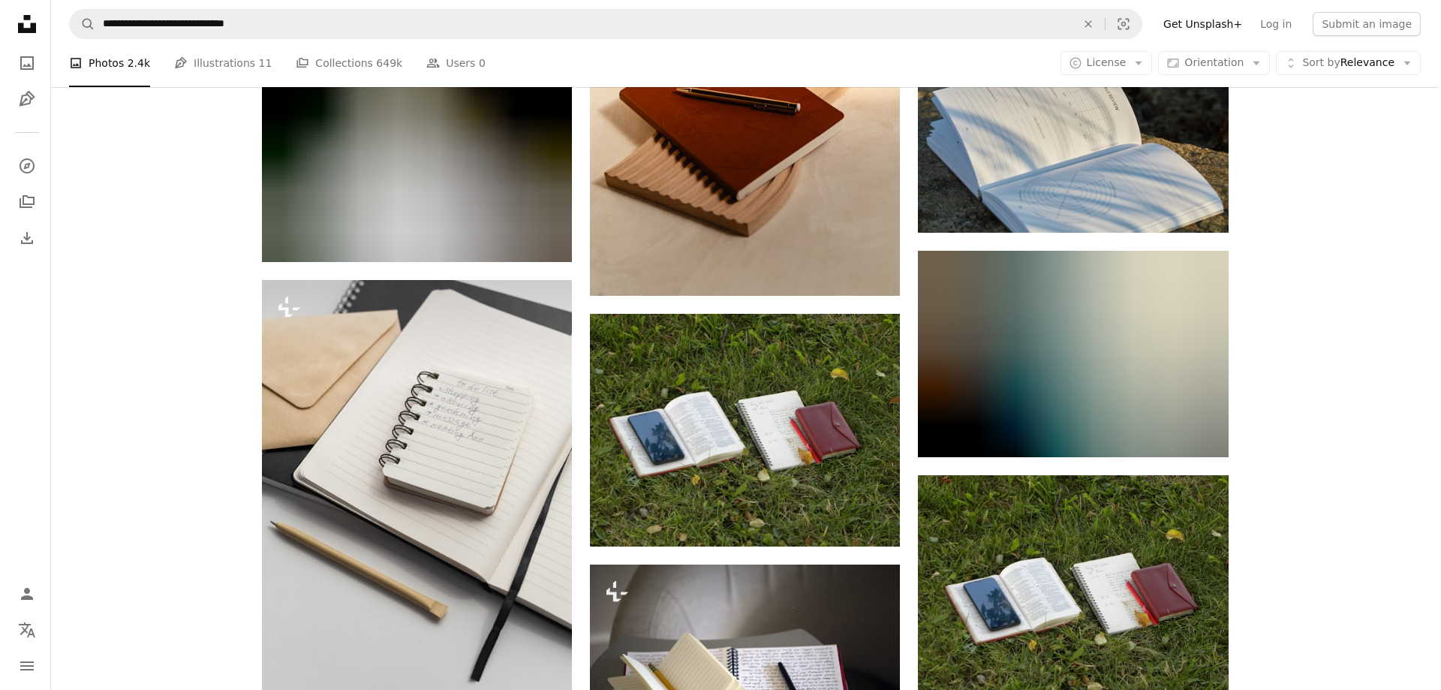
scroll to position [826, 0]
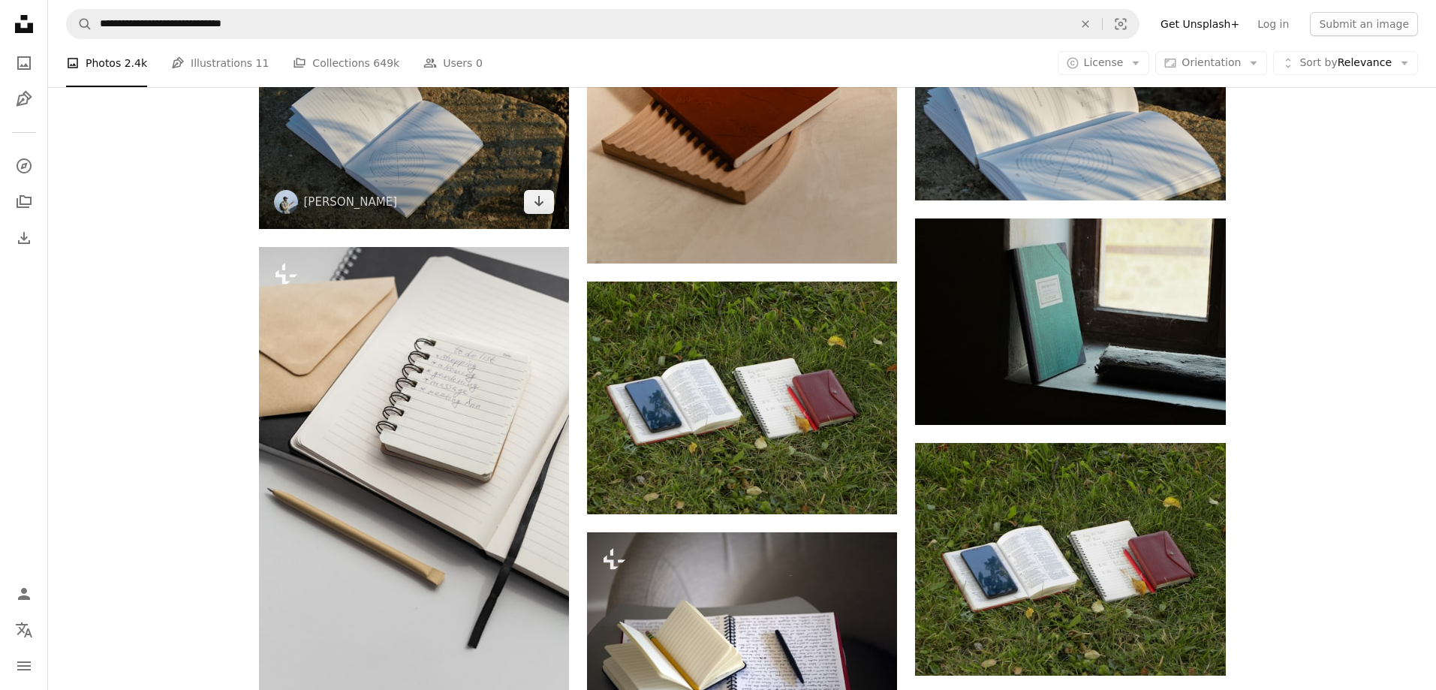
click at [372, 143] on img at bounding box center [414, 126] width 310 height 206
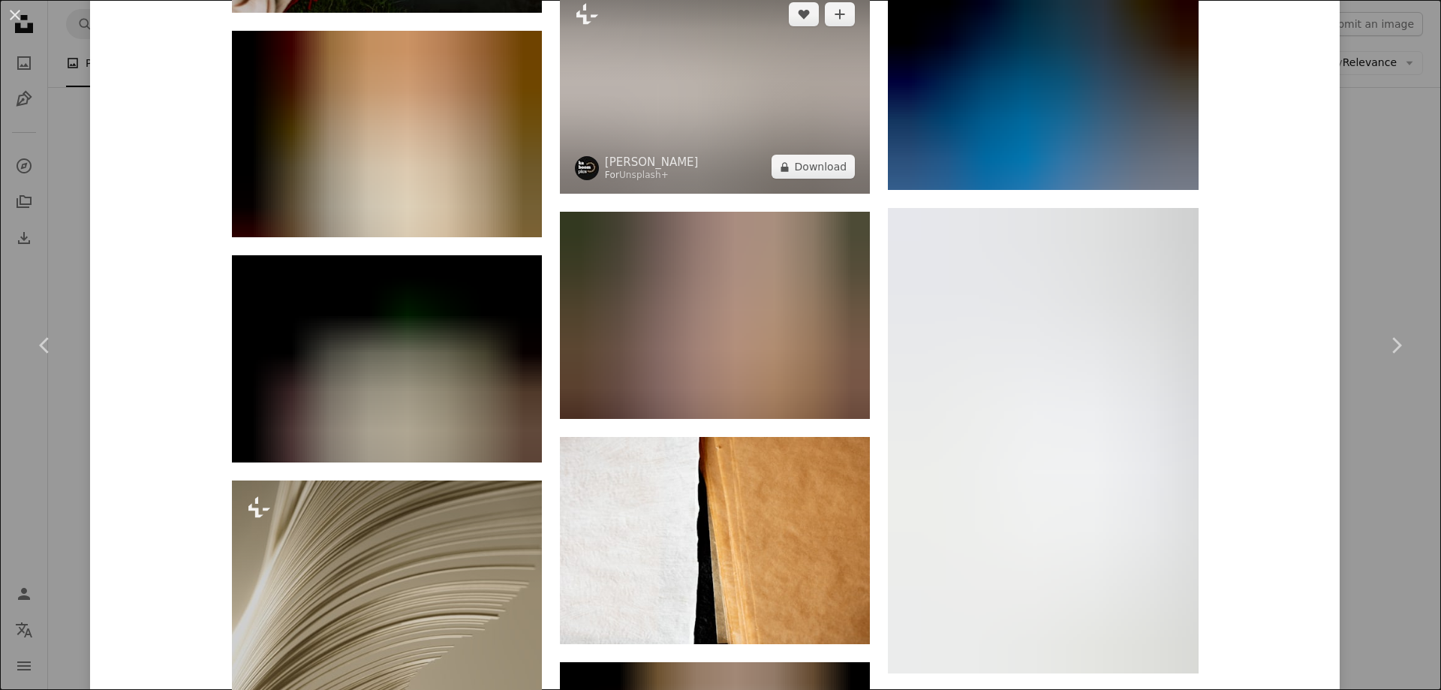
scroll to position [7377, 0]
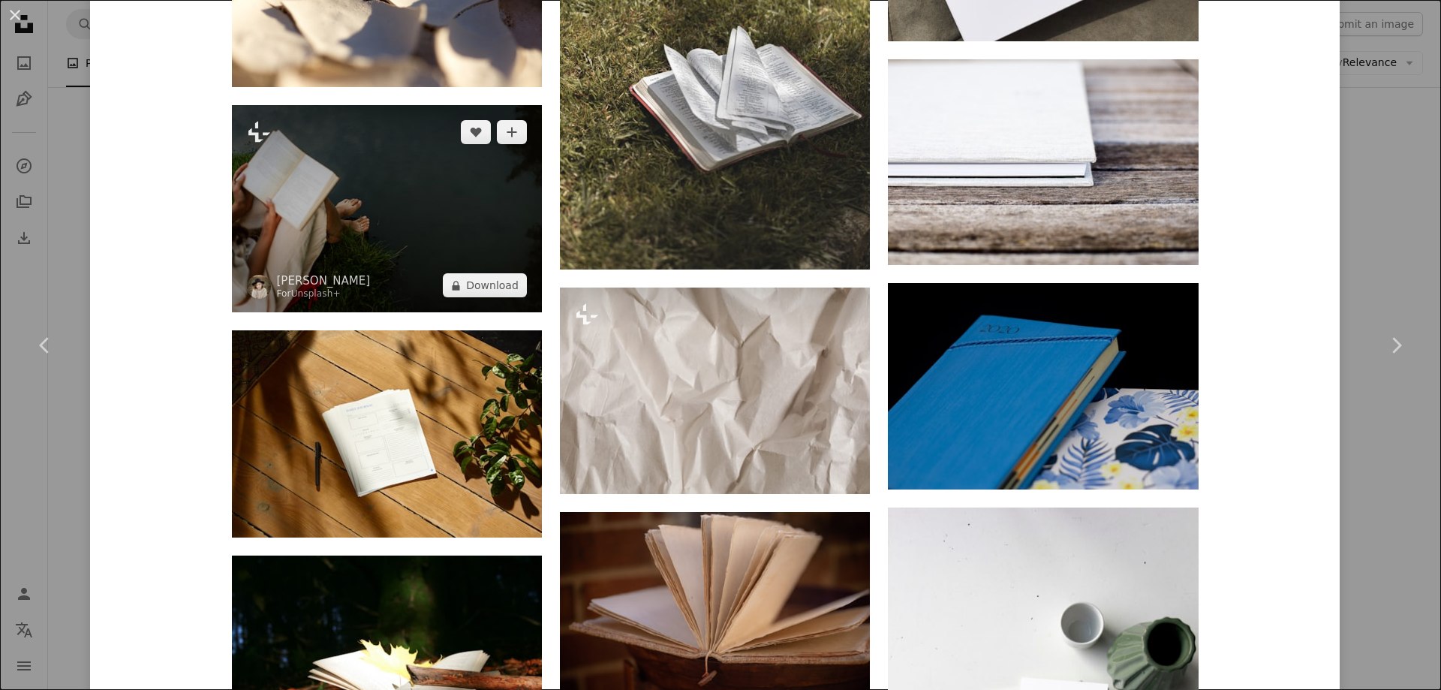
click at [379, 197] on img at bounding box center [387, 208] width 310 height 207
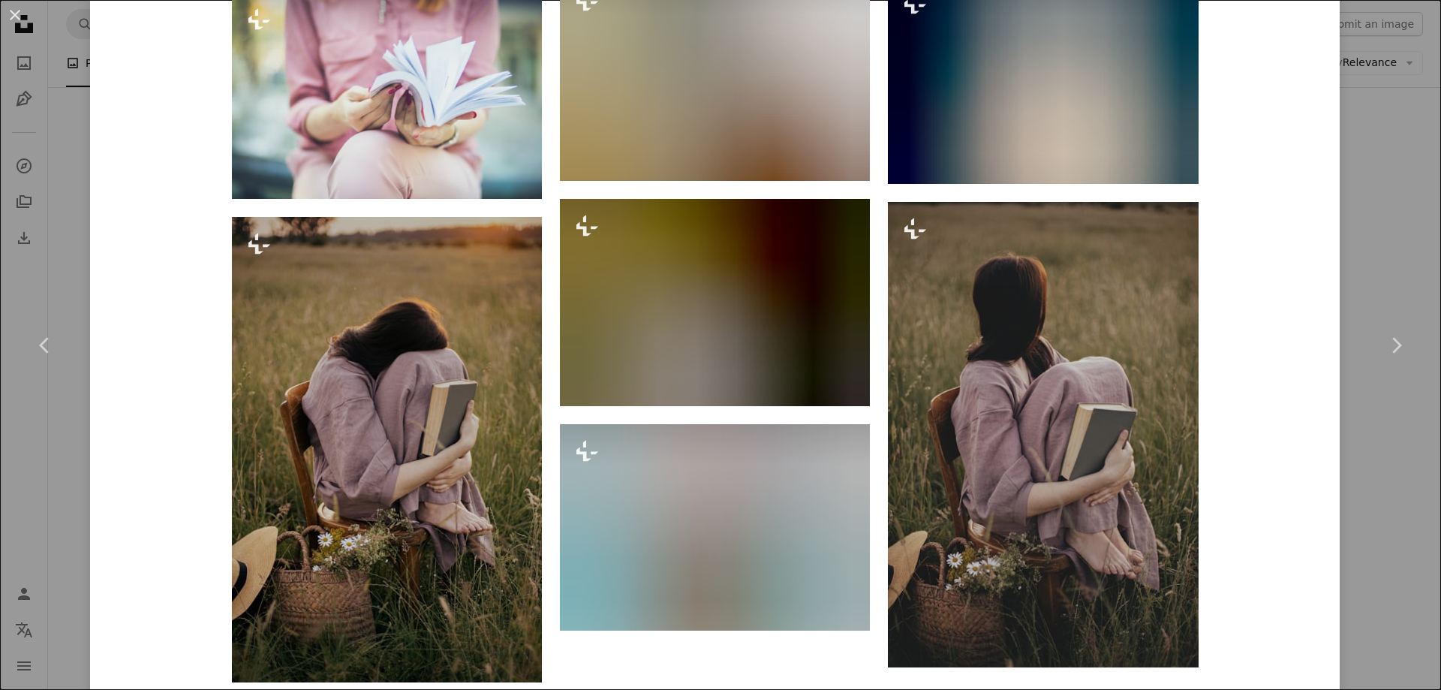
scroll to position [3979, 0]
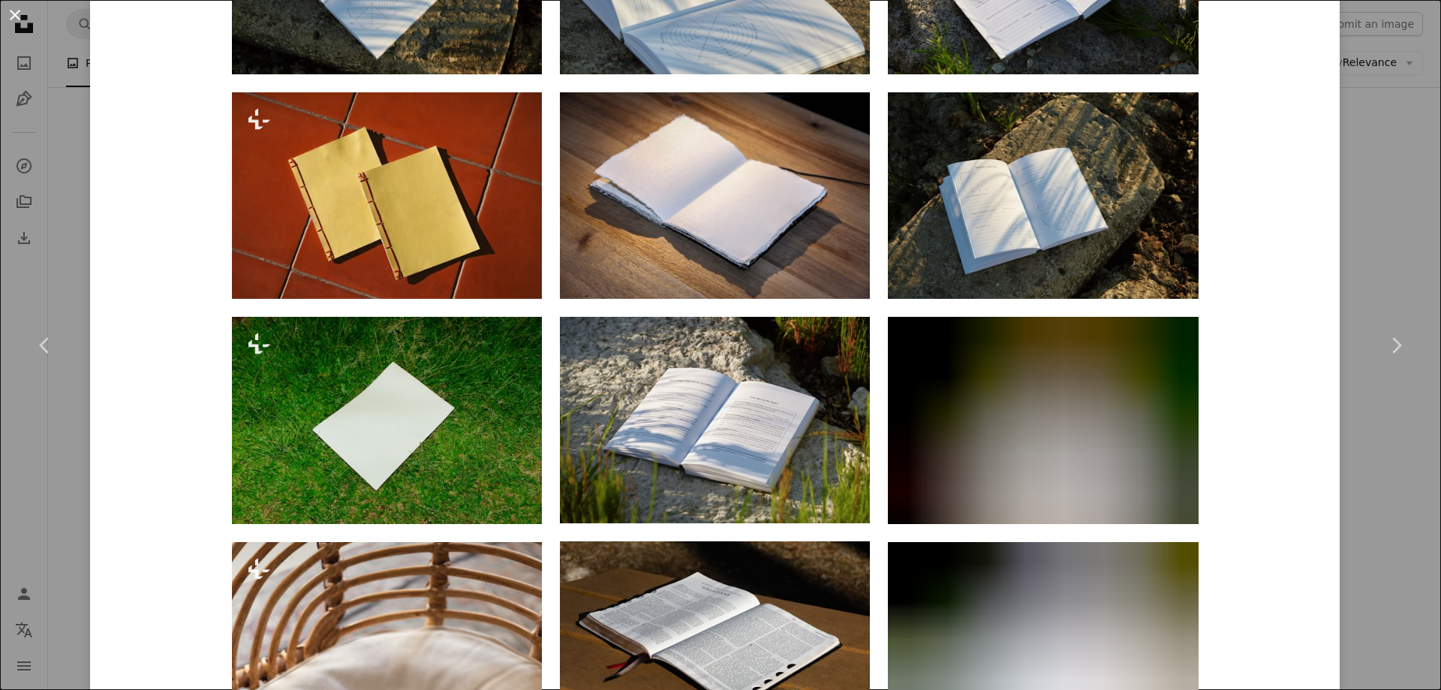
scroll to position [1351, 0]
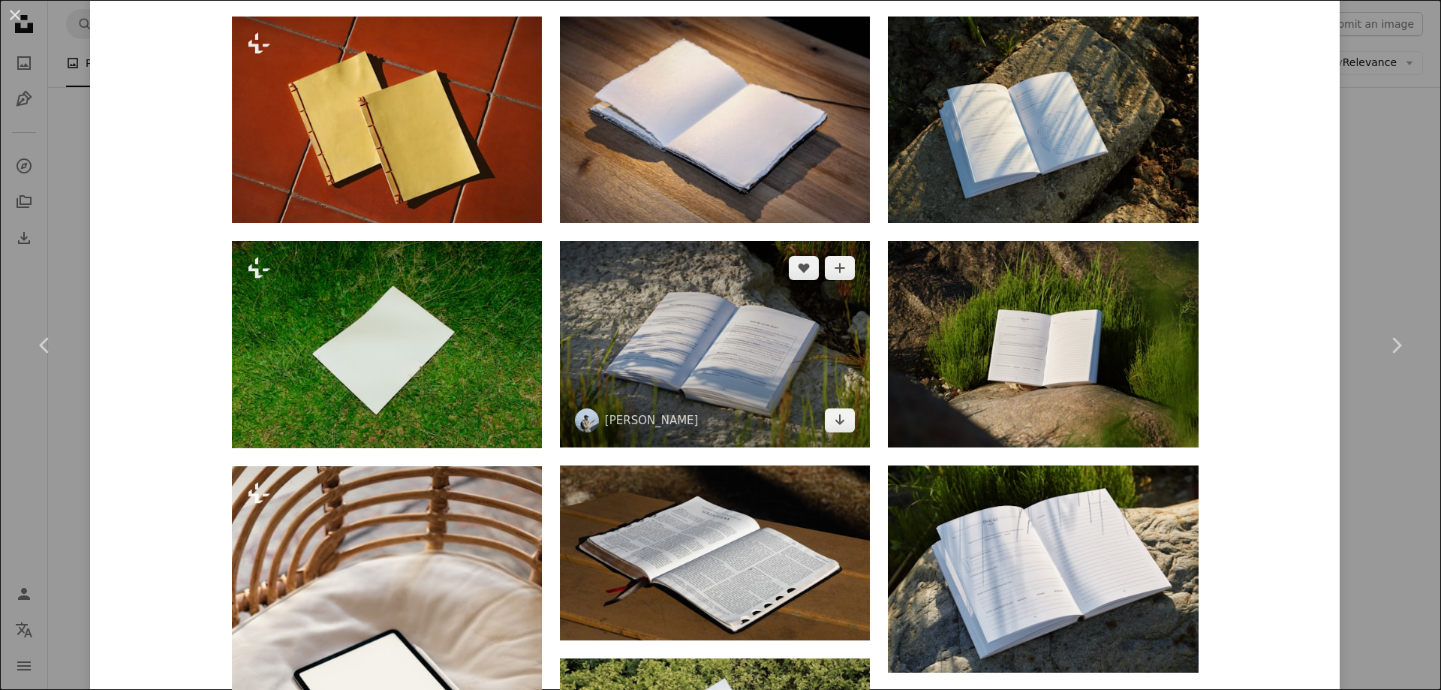
click at [688, 324] on img at bounding box center [715, 344] width 310 height 206
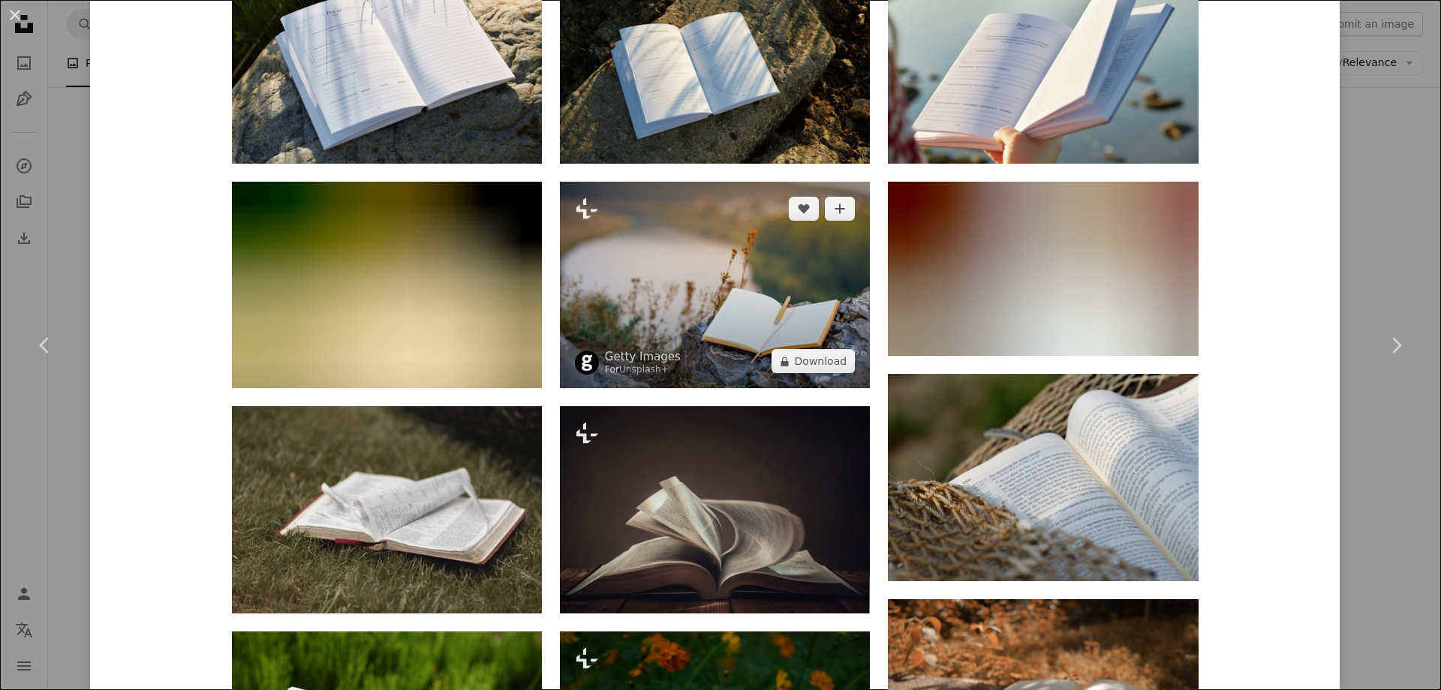
scroll to position [1276, 0]
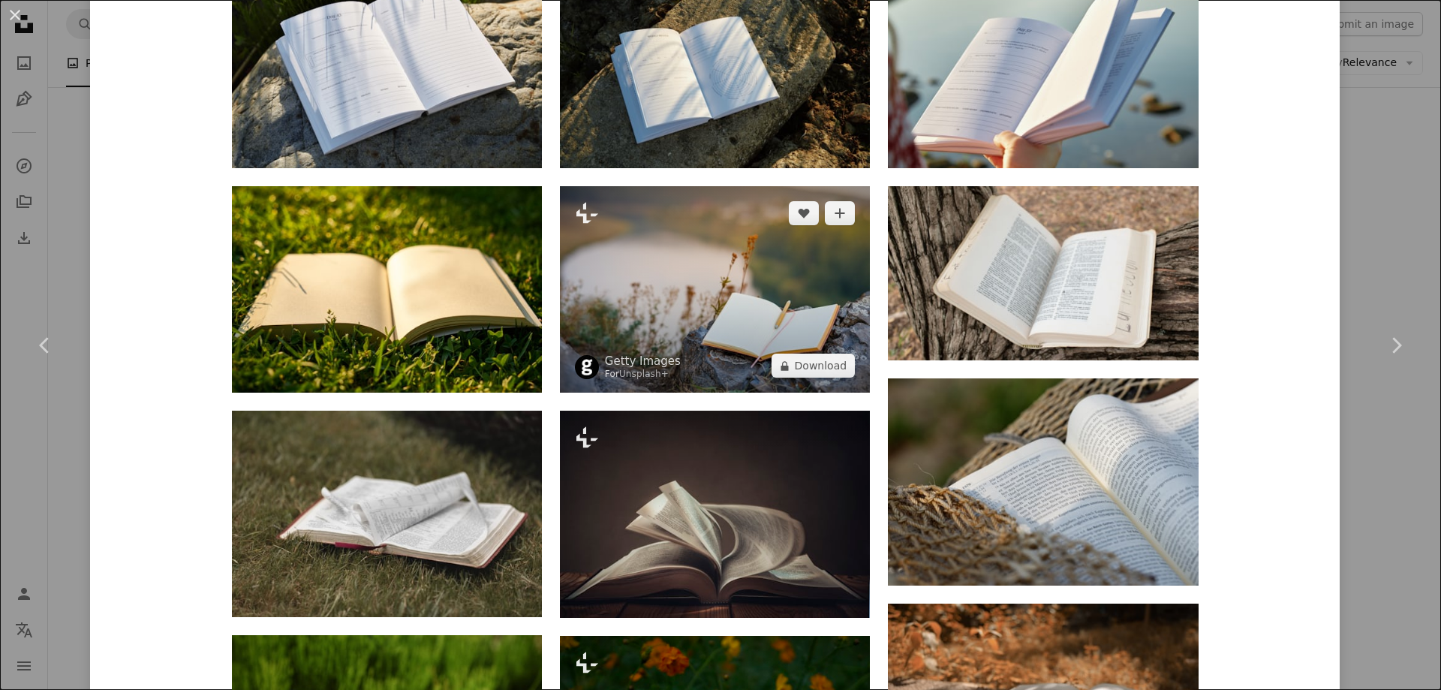
click at [717, 272] on img at bounding box center [715, 289] width 310 height 206
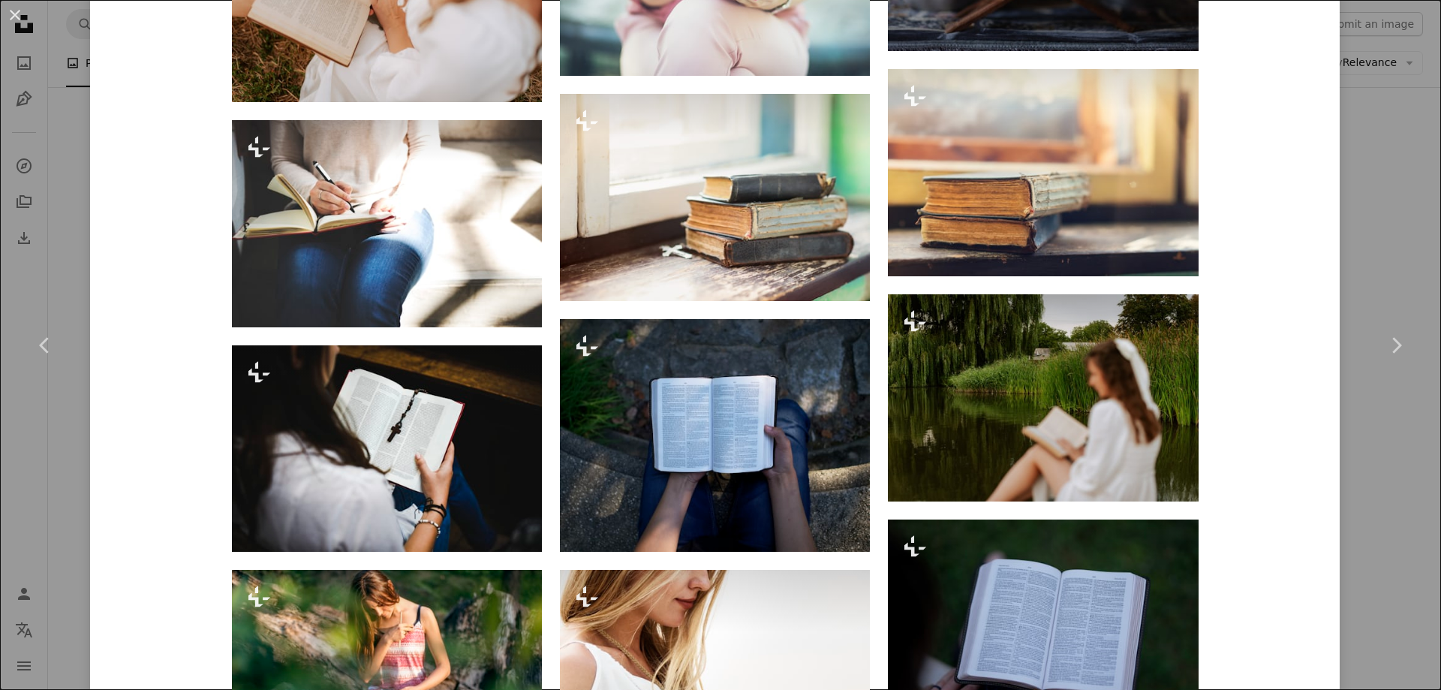
scroll to position [2327, 0]
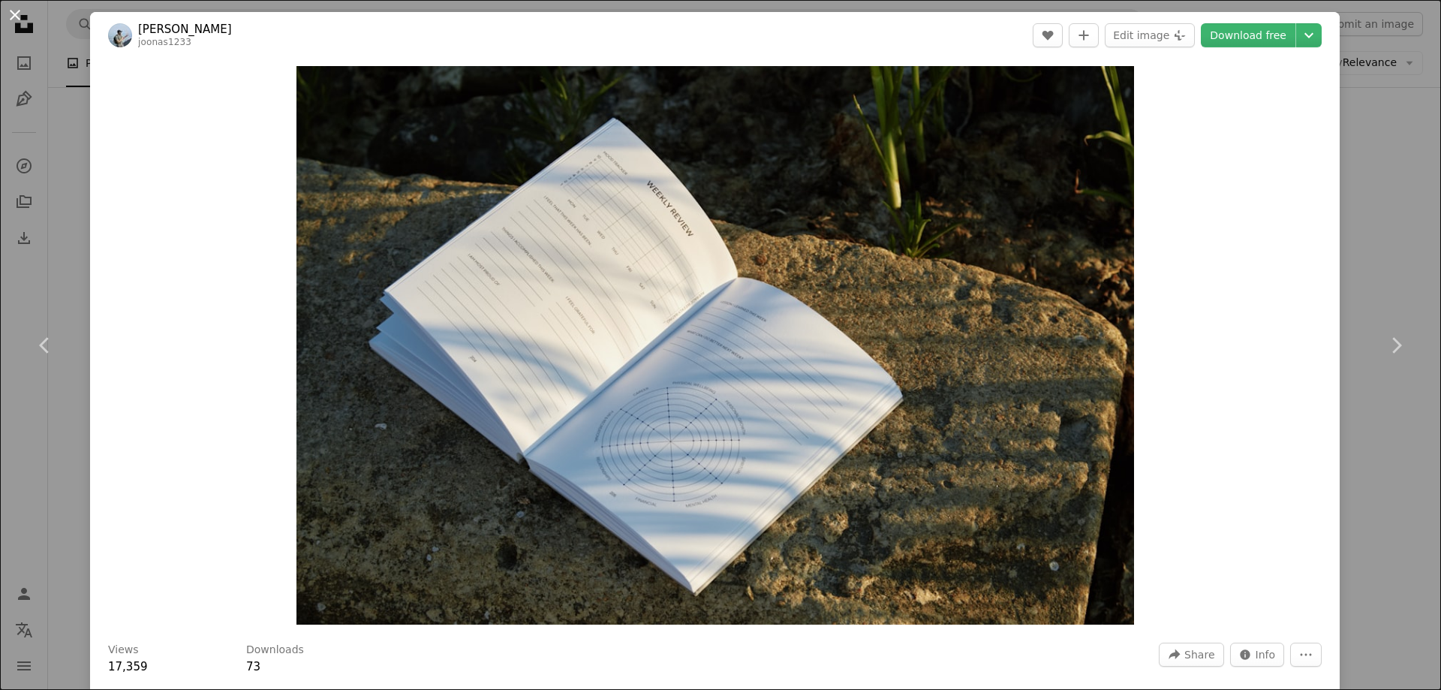
click at [21, 9] on button "An X shape" at bounding box center [15, 15] width 18 height 18
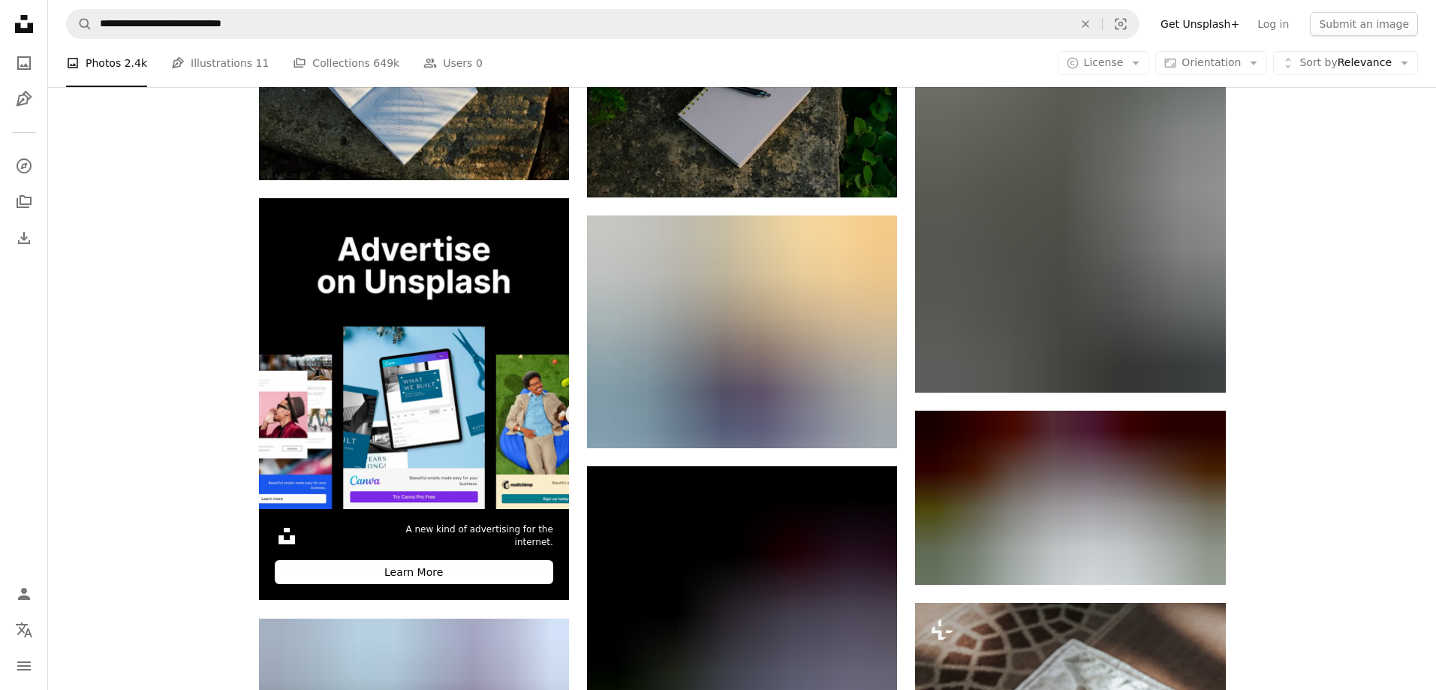
scroll to position [3528, 0]
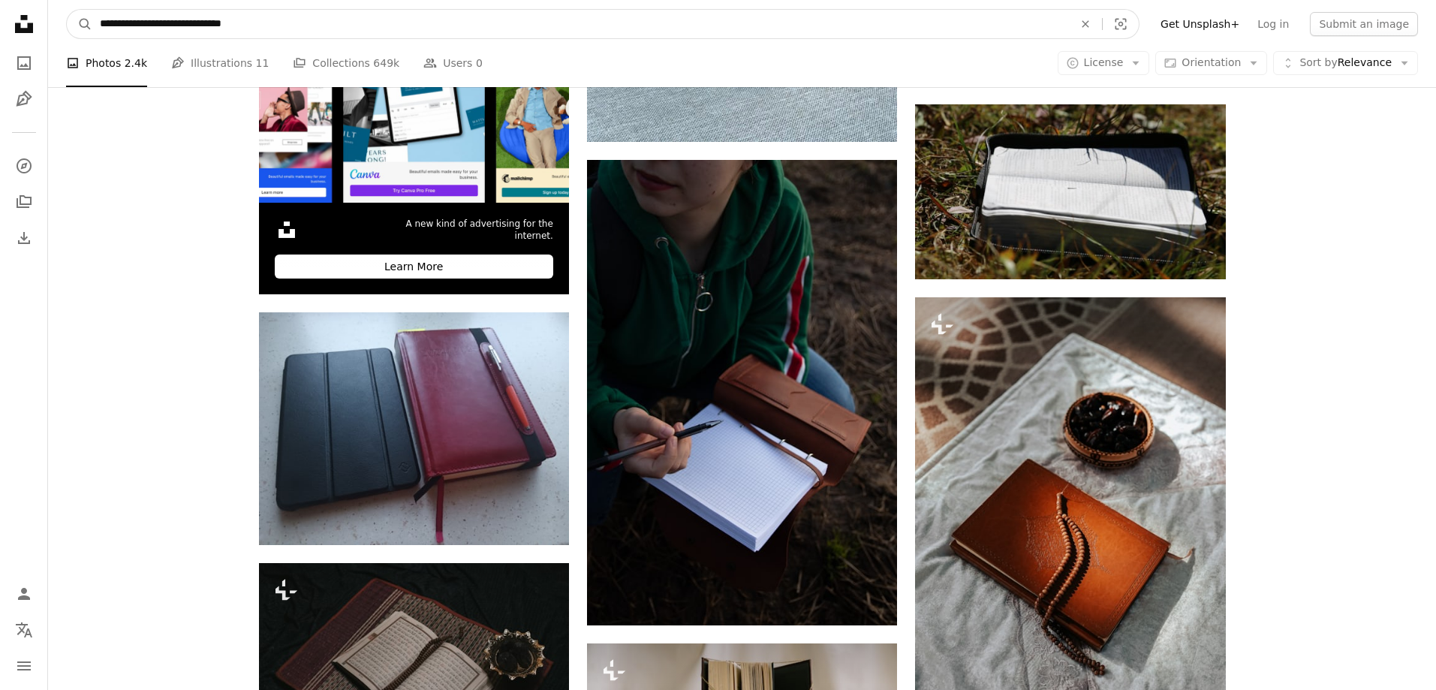
drag, startPoint x: 211, startPoint y: 23, endPoint x: 187, endPoint y: 23, distance: 24.0
click at [187, 23] on input "**********" at bounding box center [580, 24] width 977 height 29
type input "**********"
click at [67, 10] on button "A magnifying glass" at bounding box center [80, 24] width 26 height 29
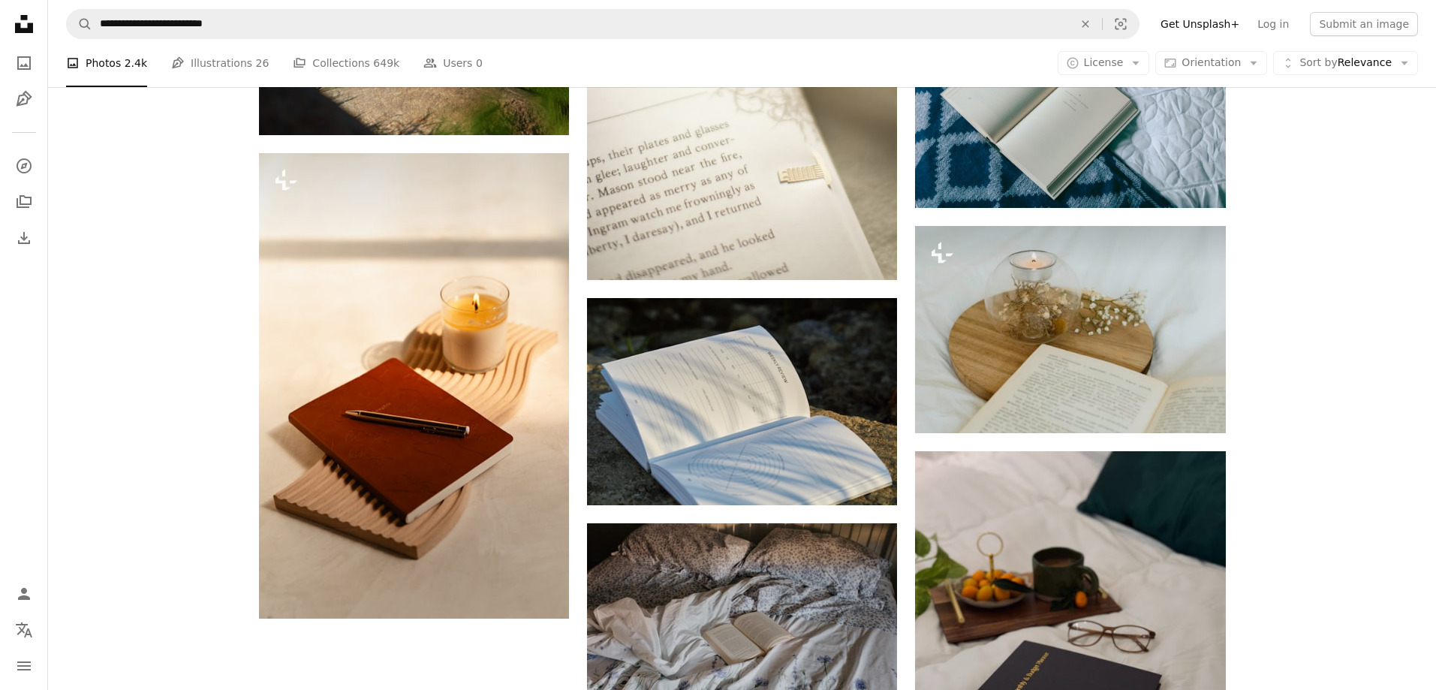
scroll to position [2177, 0]
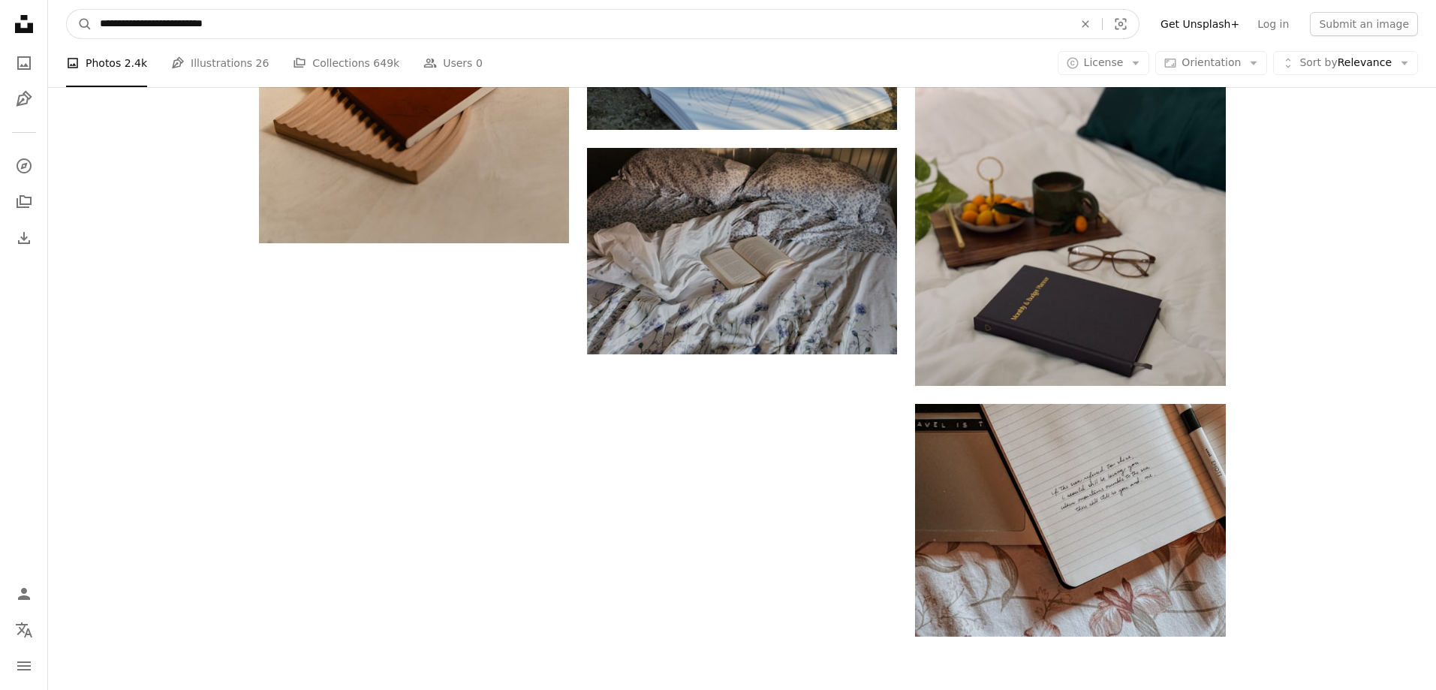
click at [257, 23] on input "**********" at bounding box center [580, 24] width 977 height 29
type input "**********"
click at [67, 10] on button "A magnifying glass" at bounding box center [80, 24] width 26 height 29
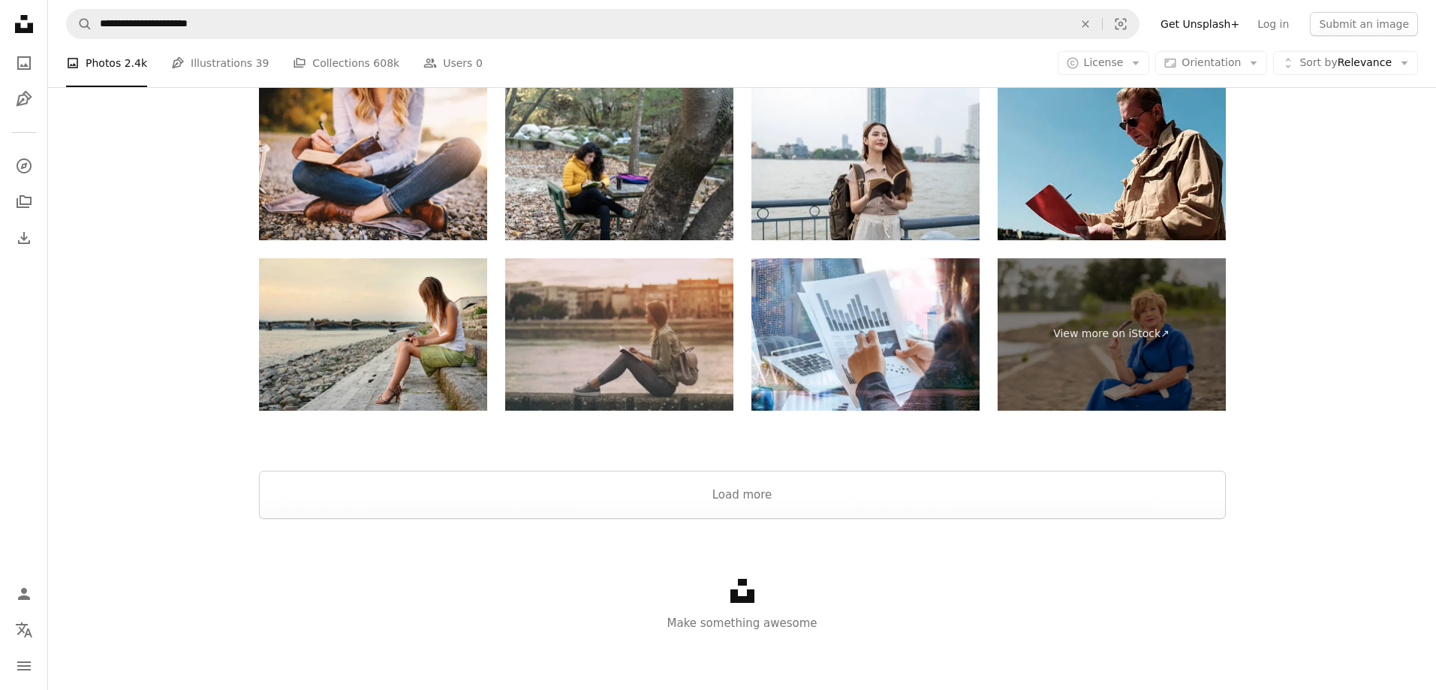
scroll to position [2716, 0]
click at [752, 495] on button "Load more" at bounding box center [742, 494] width 967 height 48
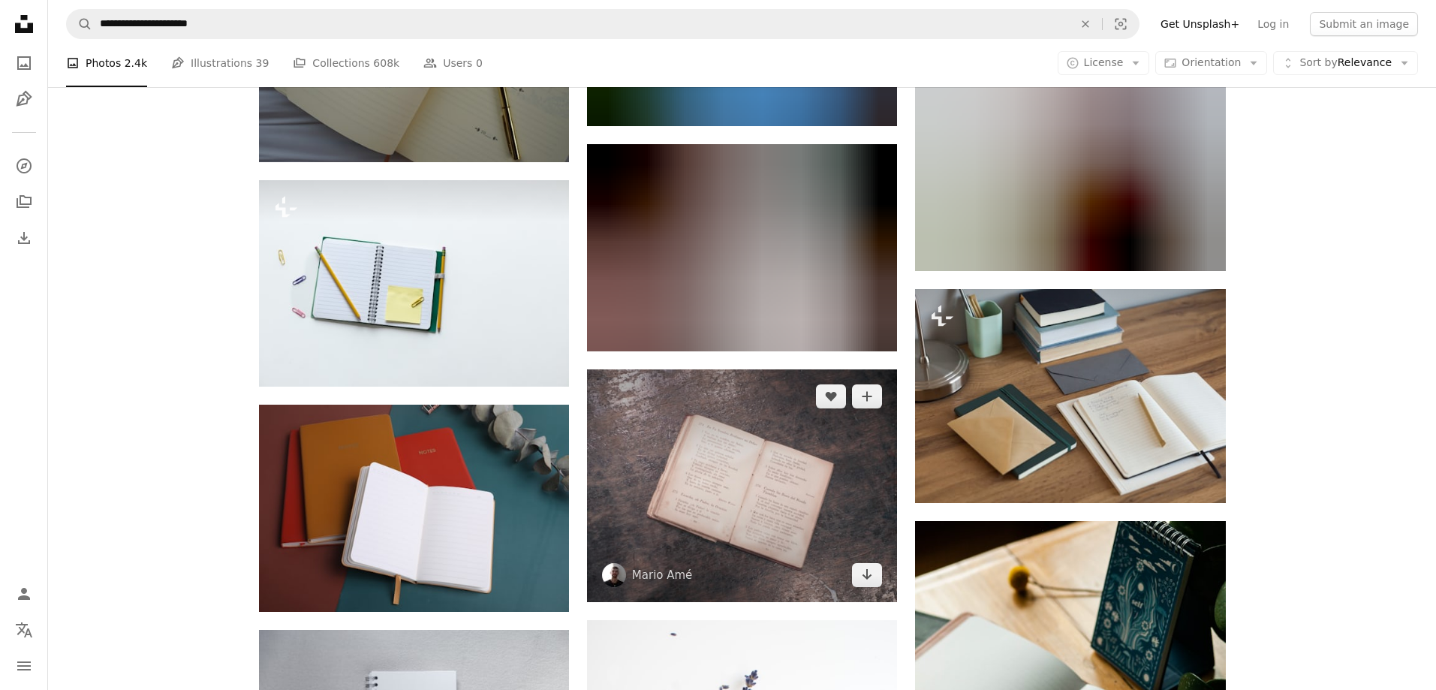
scroll to position [8422, 0]
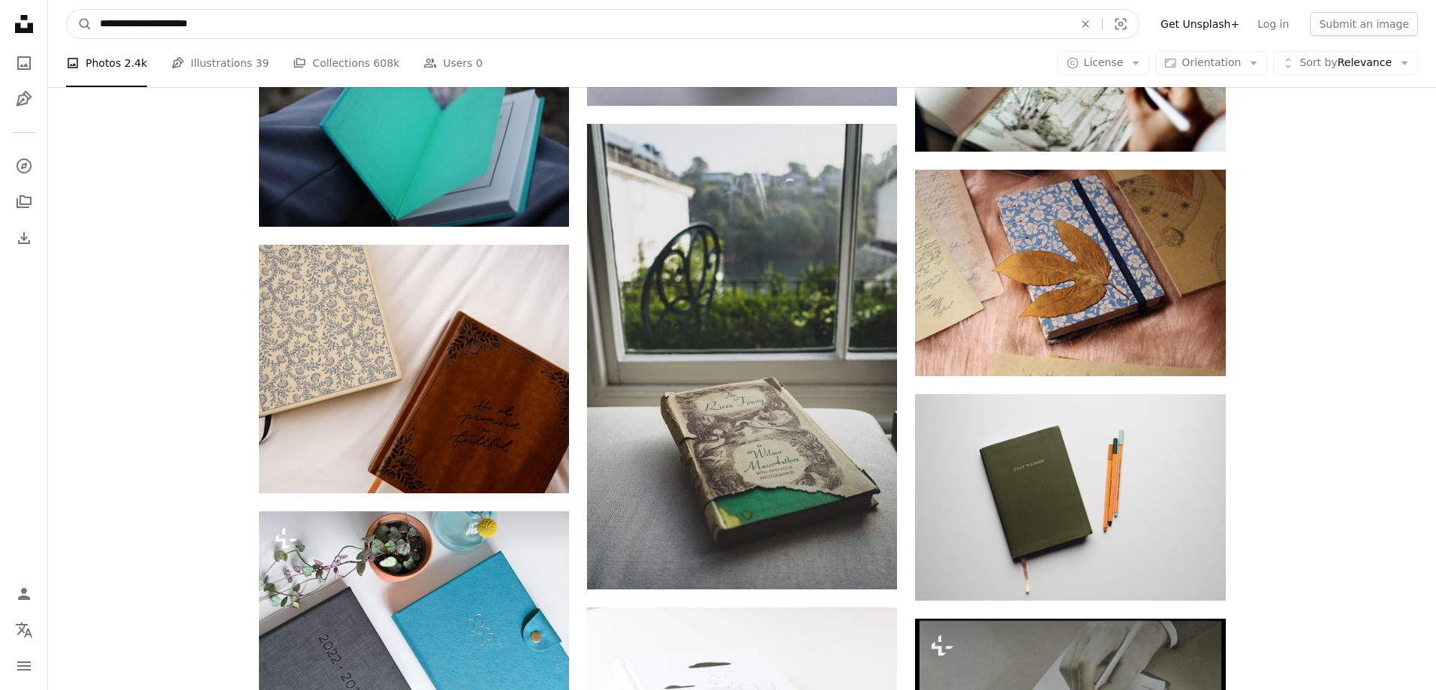
click at [189, 24] on input "**********" at bounding box center [580, 24] width 977 height 29
type input "**********"
click button "A magnifying glass" at bounding box center [80, 24] width 26 height 29
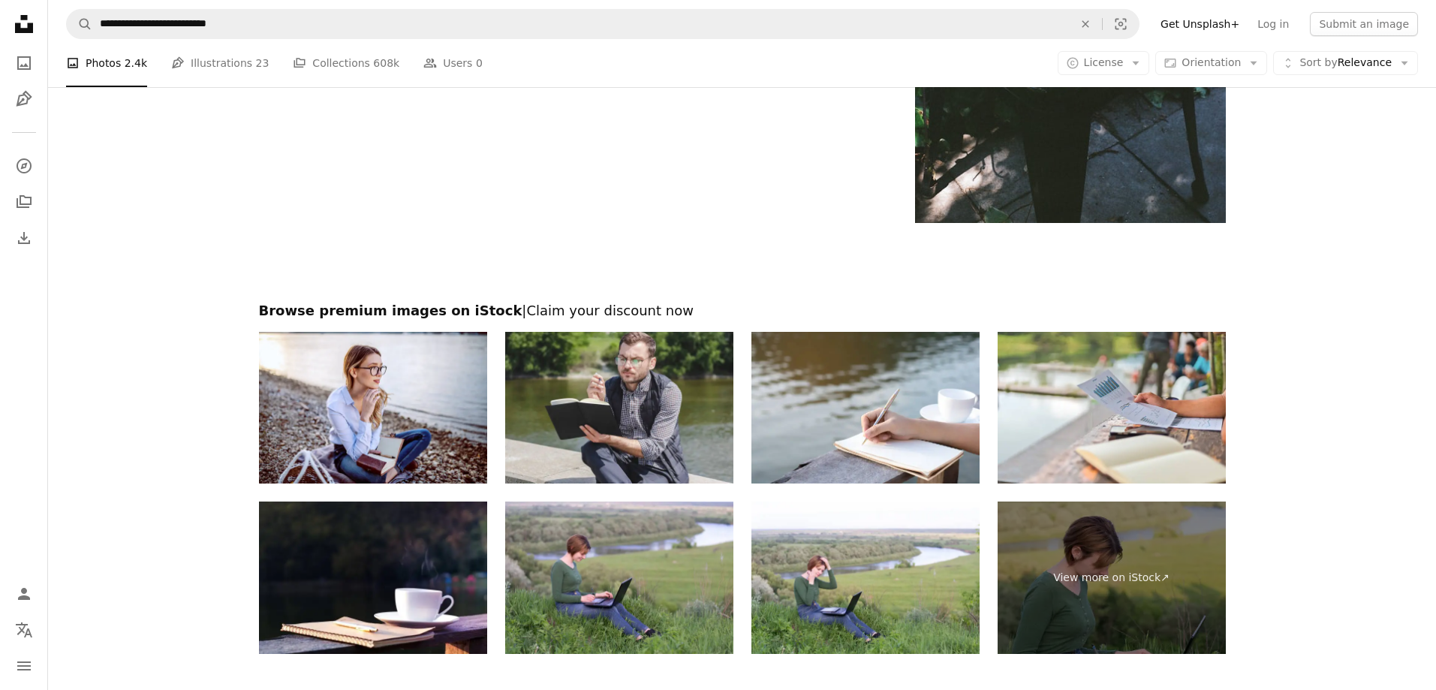
scroll to position [2853, 0]
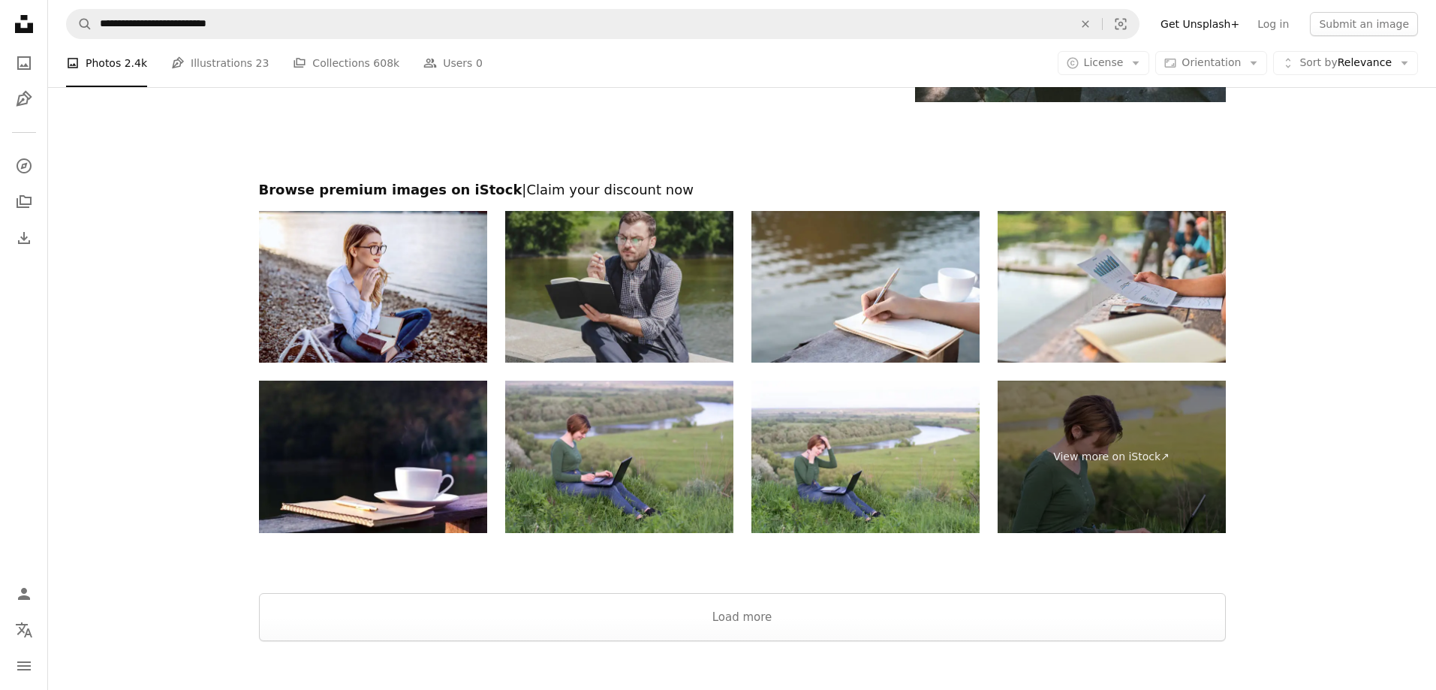
click at [581, 282] on img at bounding box center [619, 287] width 228 height 152
